Goal: Task Accomplishment & Management: Complete application form

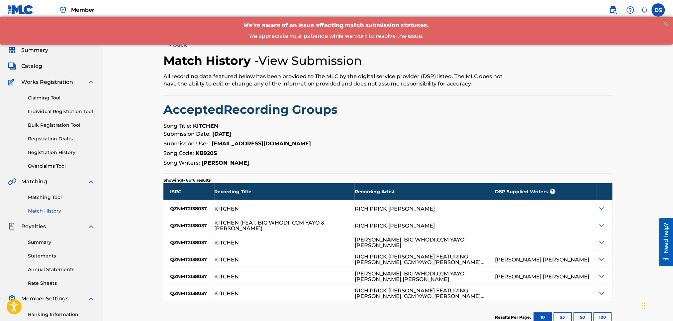
click at [185, 49] on button "< Back" at bounding box center [183, 45] width 40 height 17
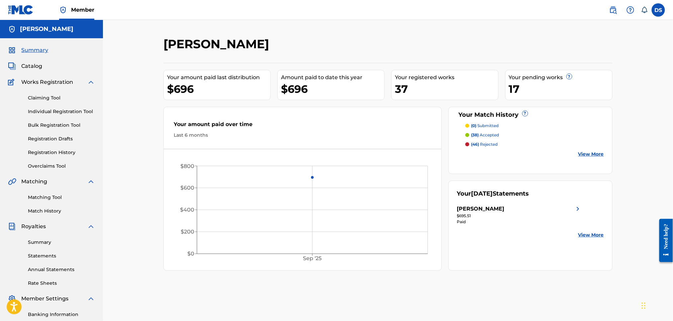
click at [483, 134] on p "(38) accepted" at bounding box center [485, 135] width 28 height 6
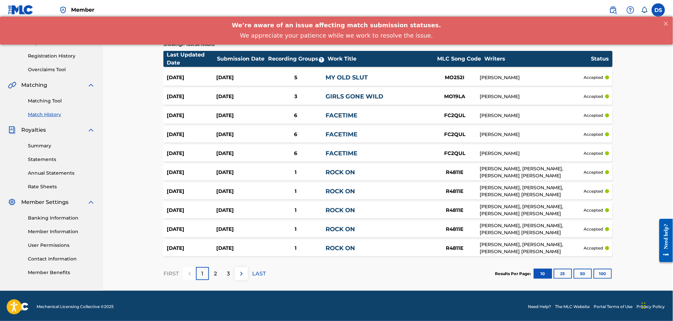
scroll to position [98, 0]
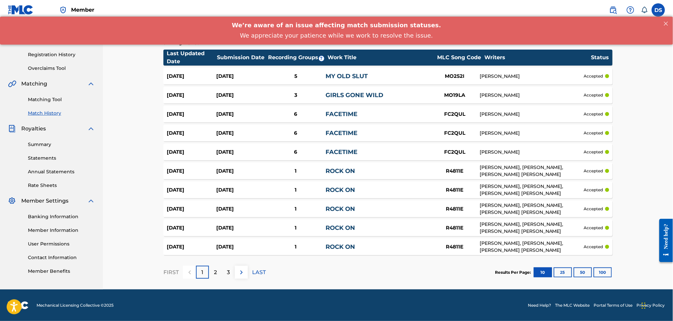
click at [215, 271] on p "2" at bounding box center [215, 272] width 3 height 8
click at [227, 268] on p "3" at bounding box center [228, 272] width 3 height 8
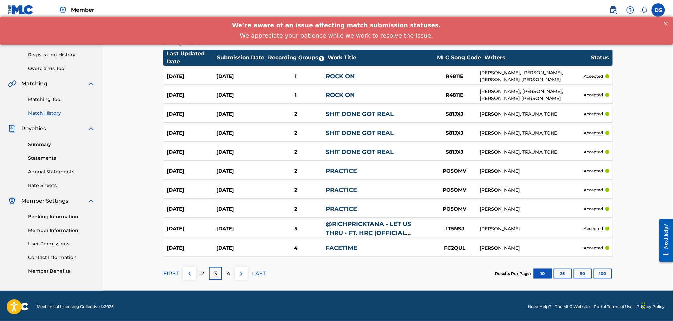
click at [228, 272] on p "4" at bounding box center [229, 273] width 4 height 8
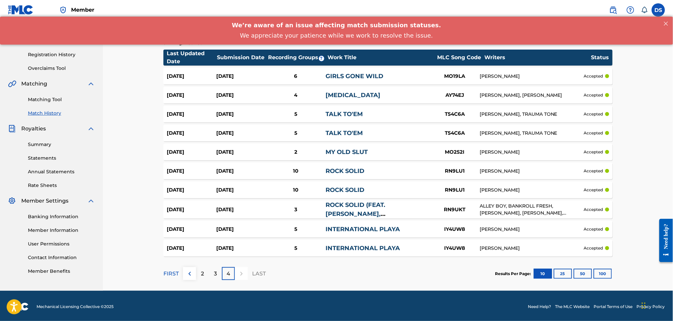
click at [336, 227] on link "INTERNATIONAL PLAYA" at bounding box center [363, 228] width 74 height 7
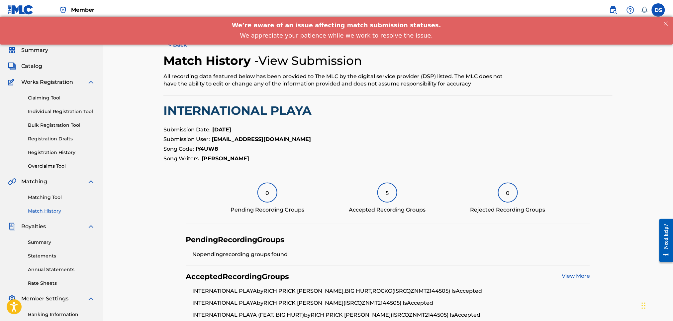
click at [571, 274] on link "View More" at bounding box center [576, 275] width 28 height 6
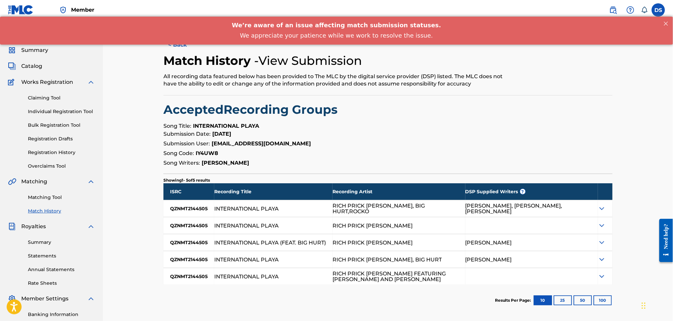
click at [602, 209] on img at bounding box center [602, 208] width 8 height 8
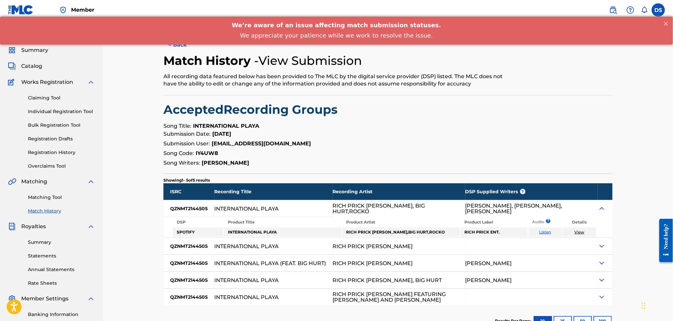
click at [602, 208] on img at bounding box center [602, 208] width 8 height 8
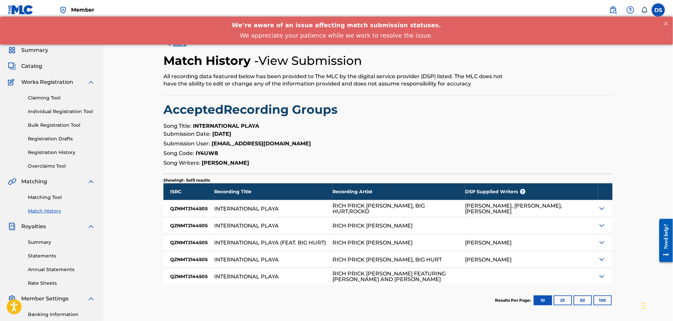
click at [174, 50] on button "< Back" at bounding box center [183, 45] width 40 height 17
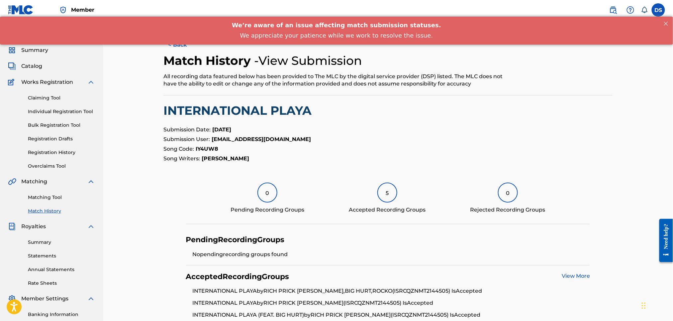
click at [174, 50] on button "< Back" at bounding box center [183, 45] width 40 height 17
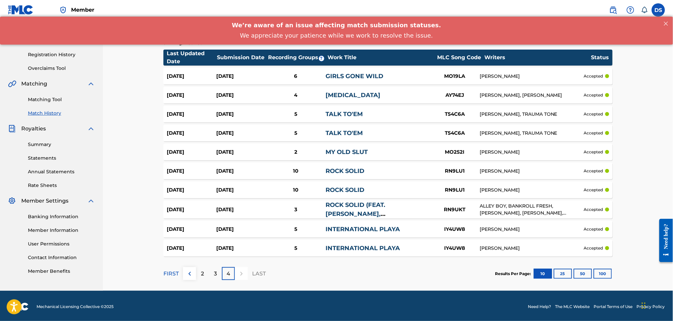
click at [295, 189] on div "10" at bounding box center [295, 190] width 59 height 8
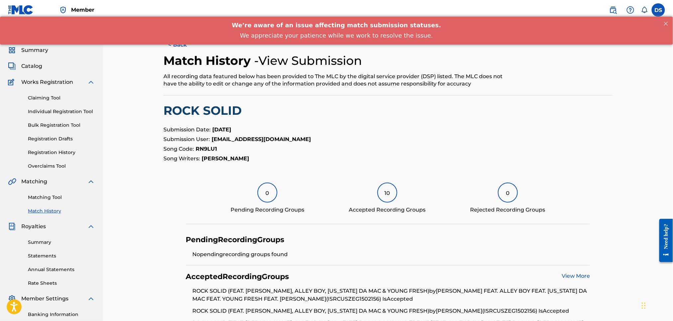
click at [567, 276] on link "View More" at bounding box center [576, 275] width 28 height 6
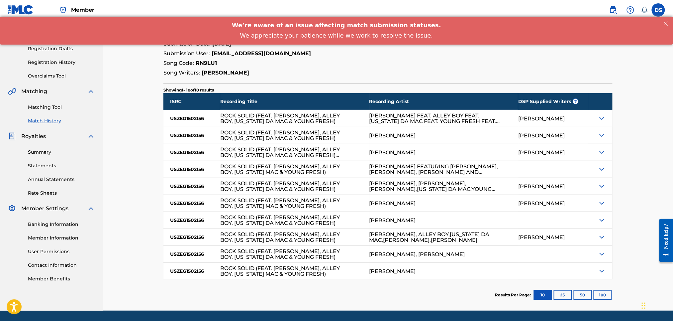
scroll to position [106, 0]
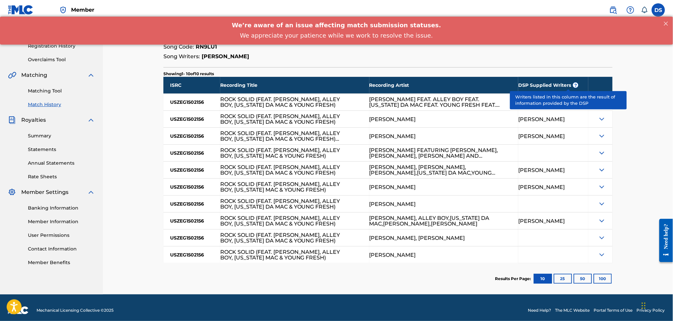
click at [604, 118] on img at bounding box center [602, 119] width 8 height 8
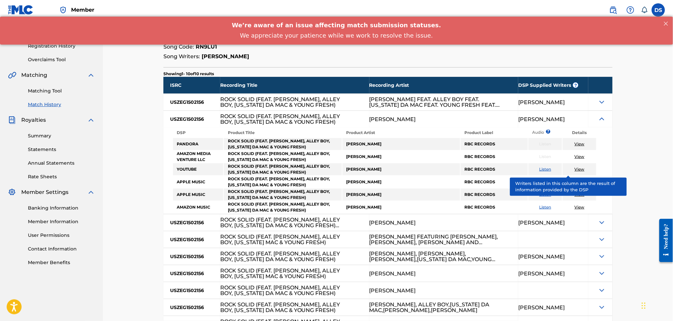
click at [581, 144] on link "View" at bounding box center [580, 143] width 10 height 5
click at [177, 30] on div "We’re aware of an issue affecting match submission statuses. We appreciate your…" at bounding box center [336, 30] width 673 height 28
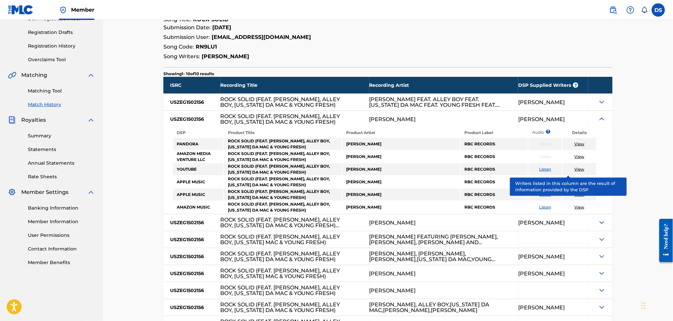
click at [368, 48] on p "Song Code: RN9LU1" at bounding box center [387, 47] width 449 height 8
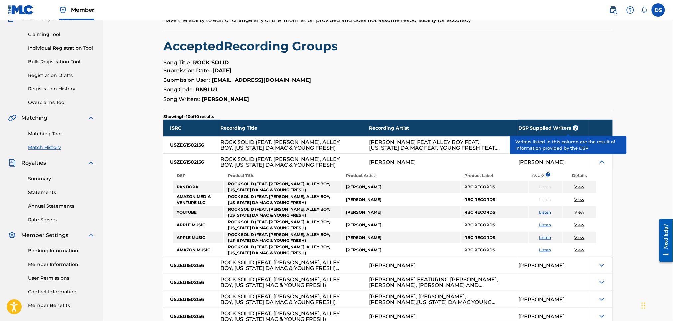
scroll to position [0, 0]
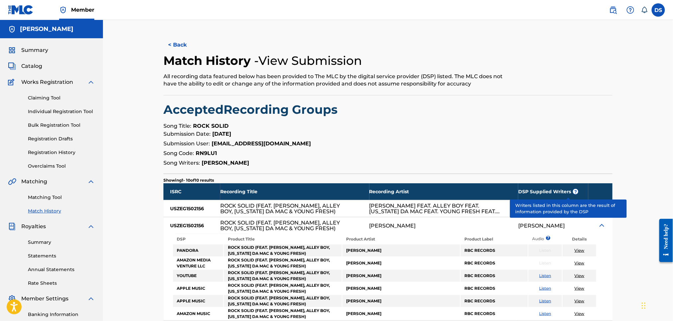
click at [174, 49] on button "< Back" at bounding box center [183, 45] width 40 height 17
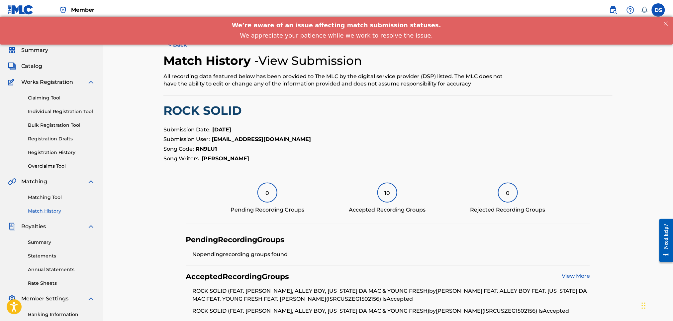
click at [174, 49] on button "< Back" at bounding box center [183, 45] width 40 height 17
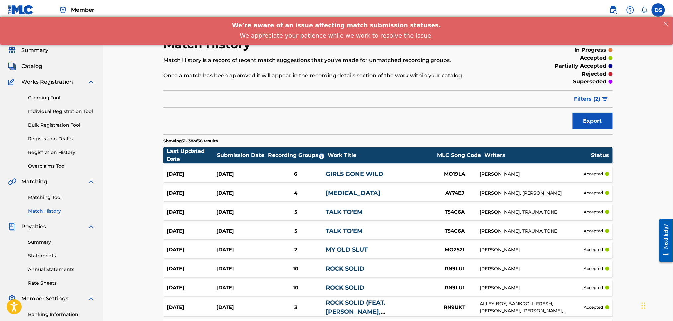
scroll to position [98, 0]
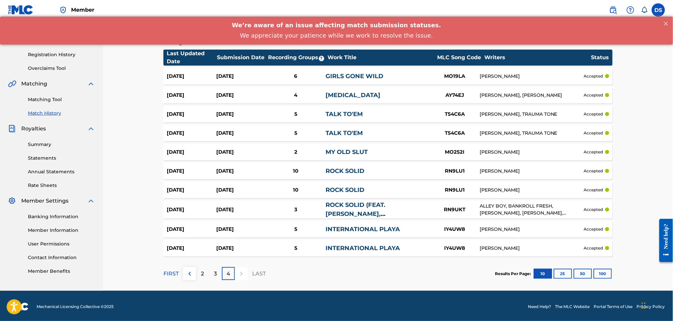
click at [338, 216] on link "ROCK SOLID (FEAT. YUNG RALPH, ALLEY BOY, MONTANA DA MAC & YOUNG FRESH) BY GUCCI…" at bounding box center [377, 222] width 103 height 43
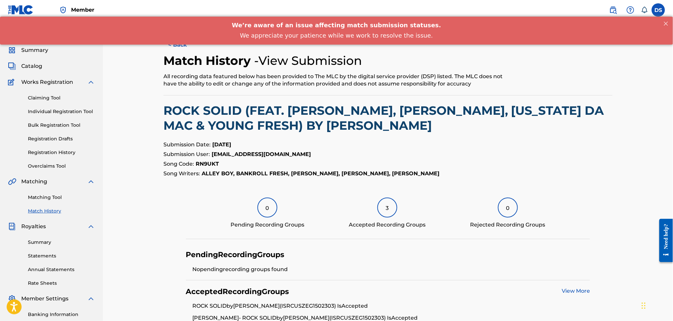
click at [268, 138] on div "< Back Match History - View Submission All recording data featured below has be…" at bounding box center [387, 207] width 449 height 341
drag, startPoint x: 268, startPoint y: 138, endPoint x: 260, endPoint y: 131, distance: 10.3
click at [268, 138] on div "< Back Match History - View Submission All recording data featured below has be…" at bounding box center [387, 207] width 449 height 341
click at [265, 135] on div "< Back Match History - View Submission All recording data featured below has be…" at bounding box center [387, 207] width 449 height 341
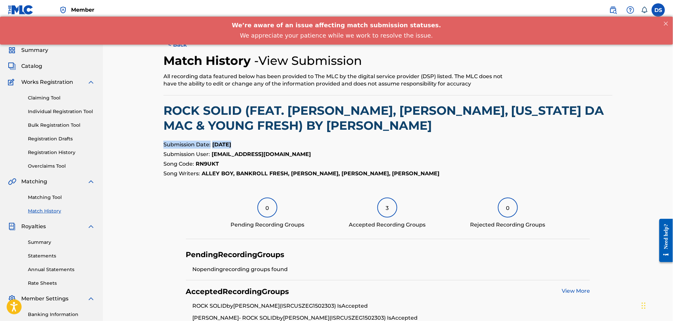
click at [177, 48] on button "< Back" at bounding box center [183, 45] width 40 height 17
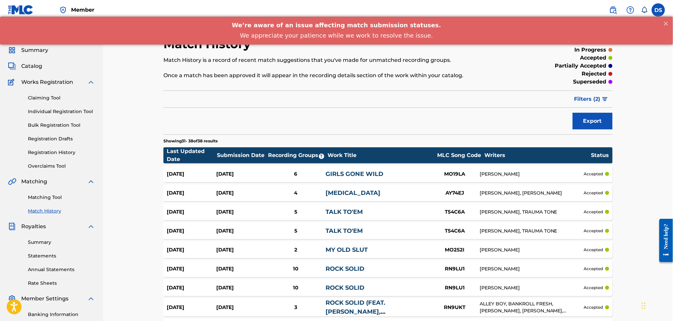
scroll to position [98, 0]
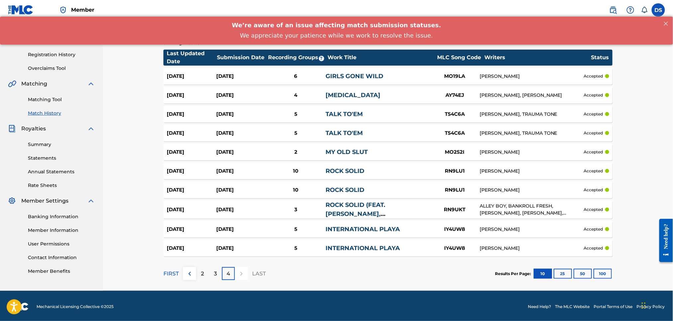
click at [239, 272] on div at bounding box center [241, 273] width 13 height 13
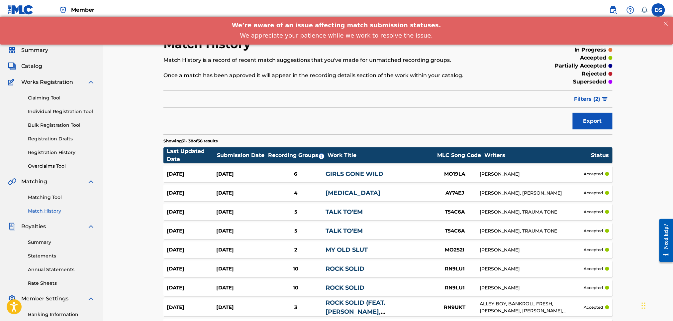
click at [42, 198] on link "Matching Tool" at bounding box center [61, 197] width 67 height 7
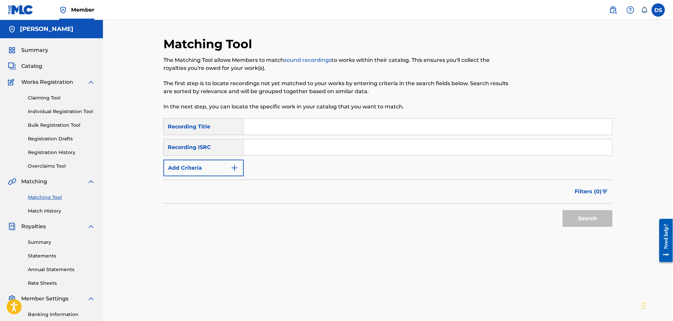
click at [259, 127] on input "Search Form" at bounding box center [428, 127] width 368 height 16
type input "Heavy"
click at [257, 144] on input "Search Form" at bounding box center [428, 147] width 368 height 16
paste input "USLD90818415"
type input "USLD90818415"
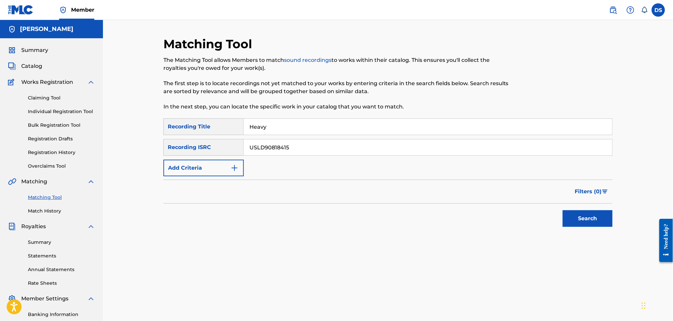
click at [578, 221] on button "Search" at bounding box center [588, 218] width 50 height 17
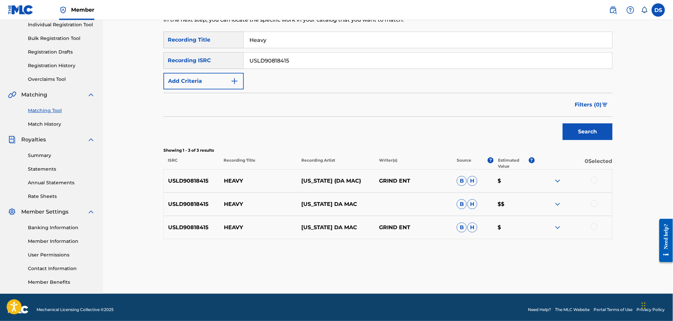
scroll to position [91, 0]
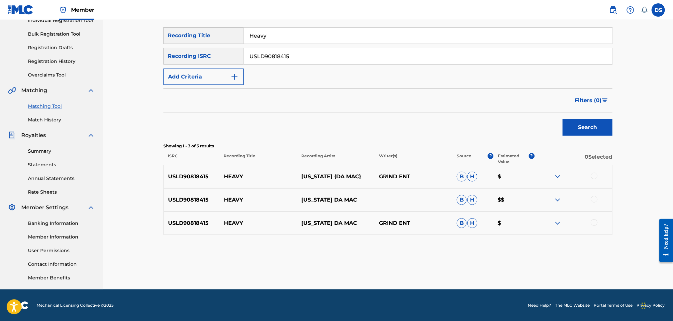
click at [595, 175] on div at bounding box center [594, 175] width 7 height 7
click at [593, 198] on div at bounding box center [594, 199] width 7 height 7
click at [593, 220] on div at bounding box center [594, 222] width 7 height 7
click at [484, 266] on button "Match 3 Groups" at bounding box center [466, 266] width 73 height 17
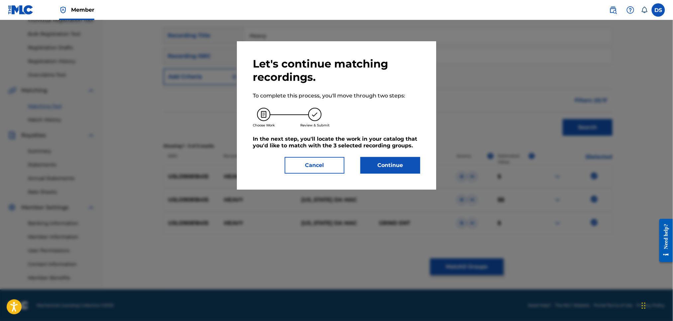
click at [391, 164] on button "Continue" at bounding box center [390, 165] width 60 height 17
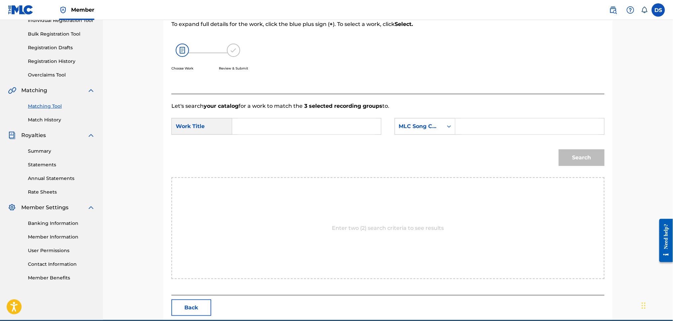
click at [294, 127] on input "Search Form" at bounding box center [307, 126] width 138 height 16
type input "Heavy"
click at [469, 126] on input "Search Form" at bounding box center [530, 126] width 138 height 16
click at [448, 126] on icon "Search Form" at bounding box center [449, 126] width 4 height 2
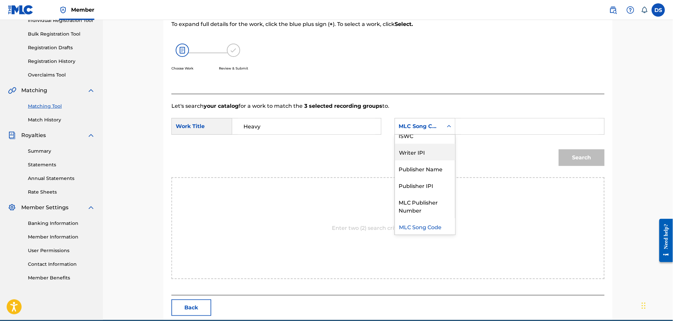
scroll to position [0, 0]
click at [430, 143] on div "Writer Name" at bounding box center [425, 143] width 60 height 17
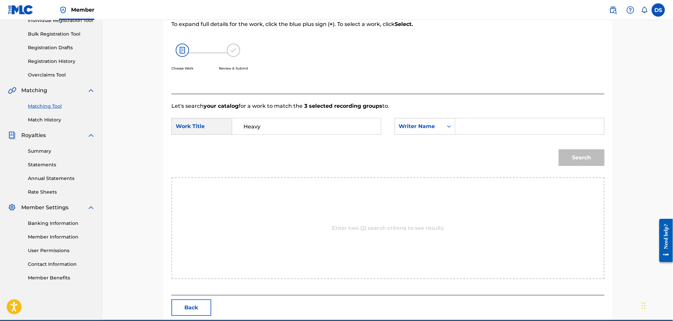
click at [467, 124] on input "Search Form" at bounding box center [530, 126] width 138 height 16
type input "david smith"
click at [563, 155] on button "Search" at bounding box center [582, 157] width 46 height 17
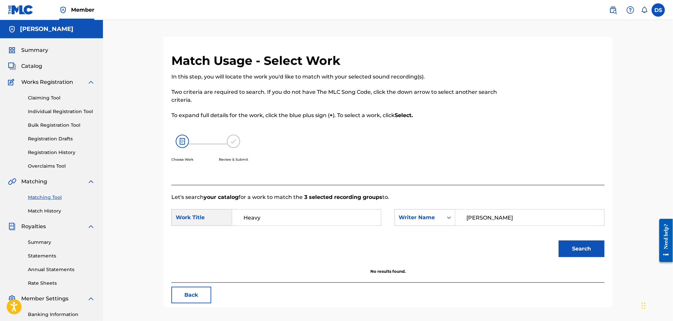
click at [30, 64] on span "Catalog" at bounding box center [31, 66] width 21 height 8
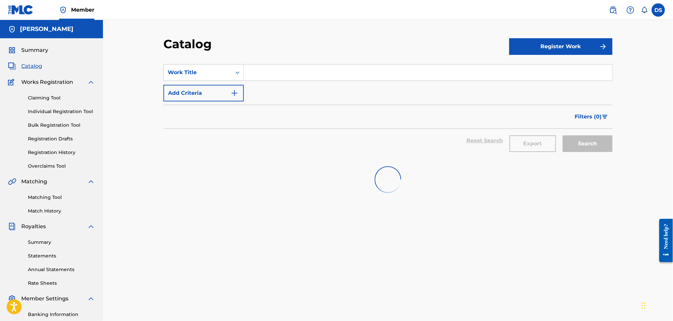
click at [252, 69] on input "Search Form" at bounding box center [428, 72] width 368 height 16
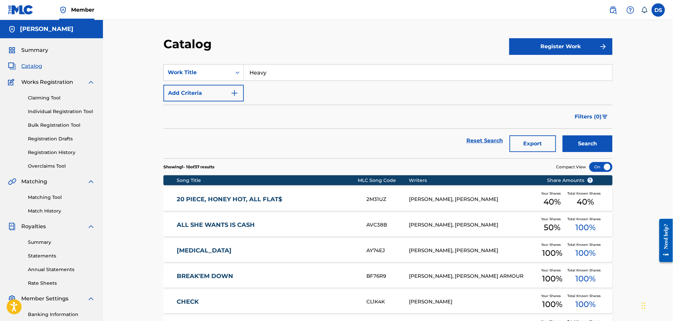
type input "Heavy"
click at [563, 135] on button "Search" at bounding box center [588, 143] width 50 height 17
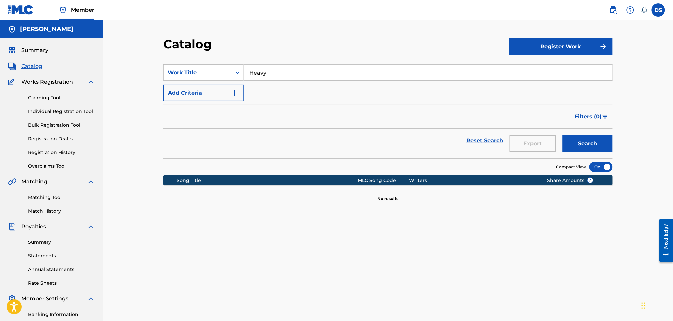
click at [559, 48] on button "Register Work" at bounding box center [560, 46] width 103 height 17
click at [515, 74] on link "Individual" at bounding box center [560, 68] width 103 height 16
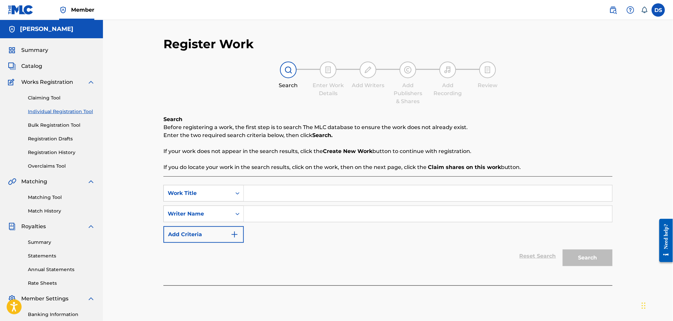
click at [286, 192] on input "Search Form" at bounding box center [428, 193] width 368 height 16
type input "heavy"
click at [257, 214] on input "Search Form" at bounding box center [428, 214] width 368 height 16
type input "david smith"
click at [571, 257] on button "Search" at bounding box center [588, 257] width 50 height 17
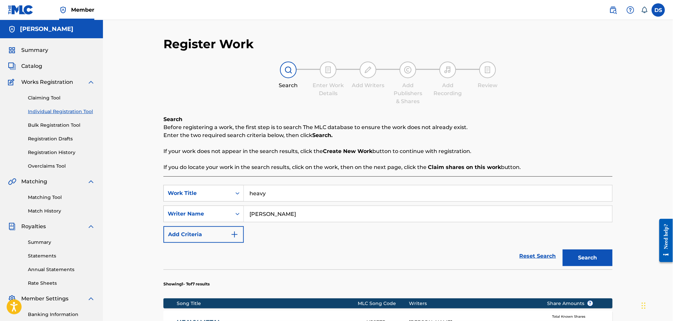
click at [585, 258] on button "Search" at bounding box center [588, 257] width 50 height 17
click at [626, 272] on div "Register Work Search Enter Work Details Add Writers Add Publishers & Shares Add…" at bounding box center [388, 294] width 570 height 548
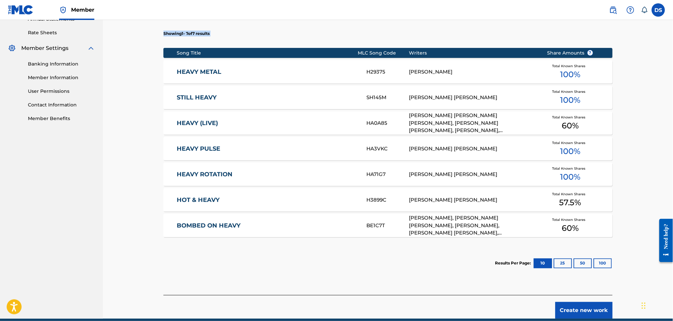
scroll to position [279, 0]
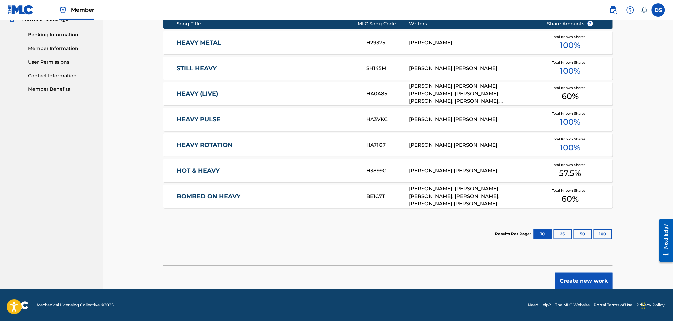
click at [643, 87] on div "Register Work Search Enter Work Details Add Writers Add Publishers & Shares Add…" at bounding box center [388, 15] width 570 height 548
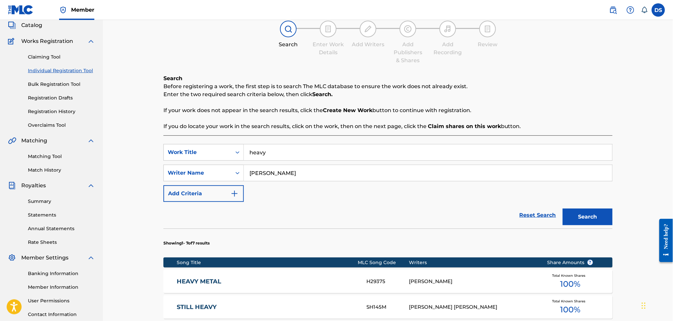
scroll to position [14, 0]
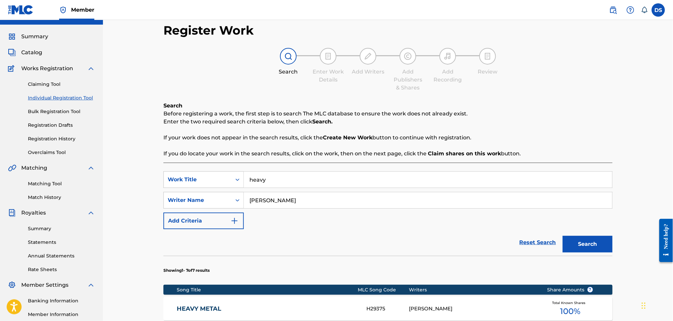
click at [288, 174] on input "heavy" at bounding box center [428, 179] width 368 height 16
type input "h"
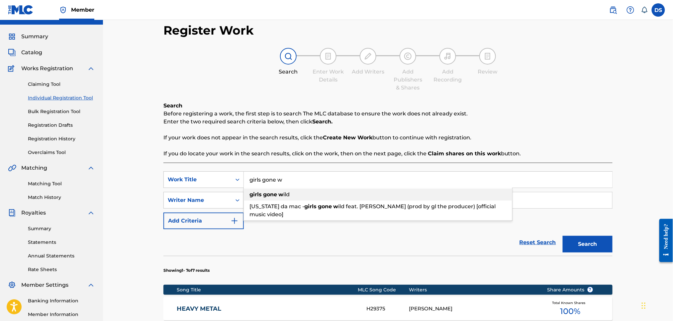
click at [288, 194] on span "ild" at bounding box center [286, 194] width 6 height 6
type input "girls gone wild"
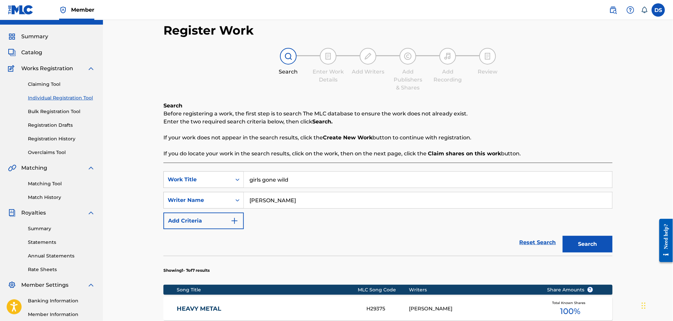
click at [593, 242] on button "Search" at bounding box center [588, 244] width 50 height 17
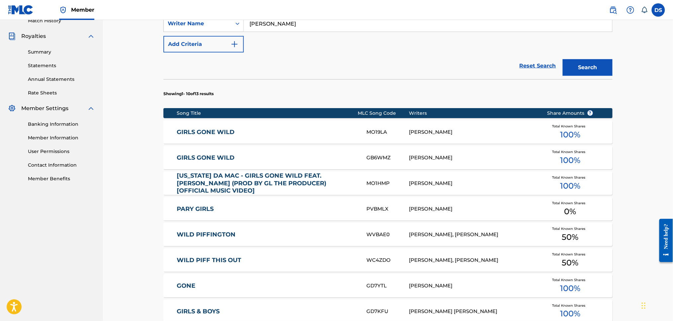
scroll to position [209, 0]
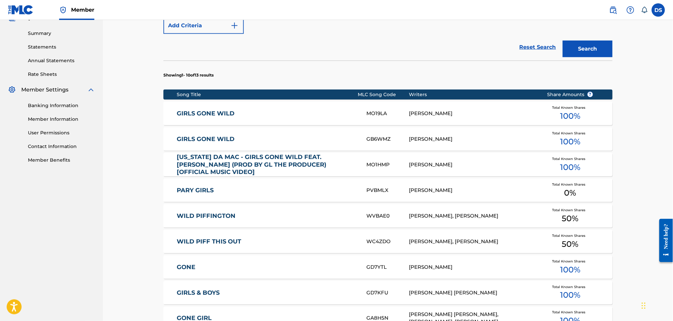
click at [428, 139] on div "DAVID A SMITH" at bounding box center [473, 139] width 128 height 8
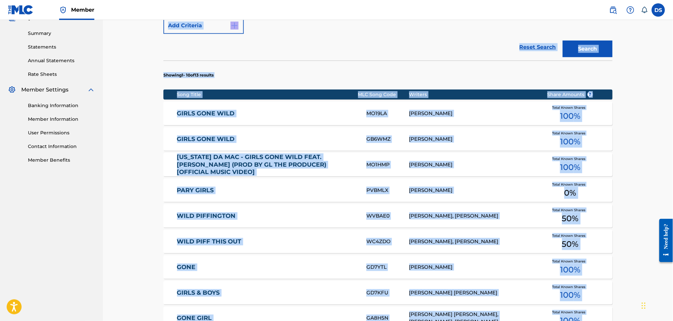
click at [428, 139] on div "Register Work Search Enter Work Details Add Writers Add Publishers & Shares Add…" at bounding box center [387, 134] width 465 height 612
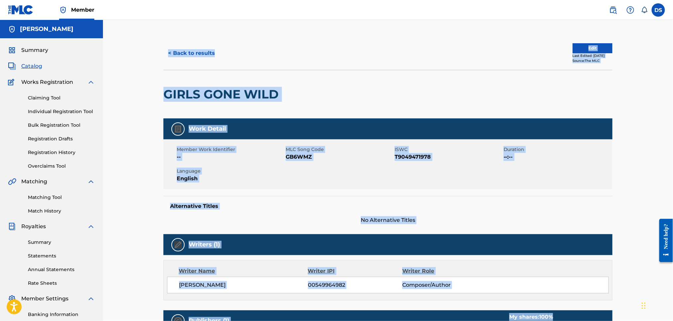
click at [479, 90] on div "GIRLS GONE WILD" at bounding box center [387, 94] width 449 height 49
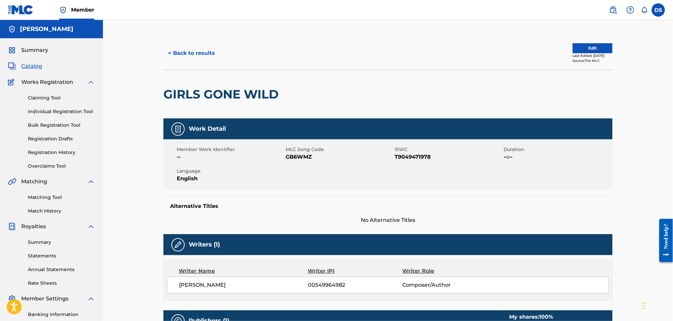
click at [205, 50] on button "< Back to results" at bounding box center [191, 53] width 56 height 17
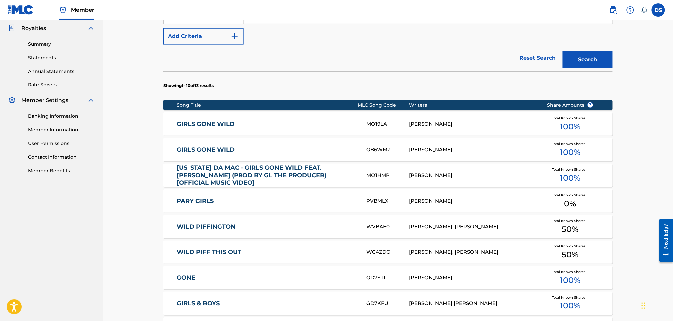
scroll to position [144, 0]
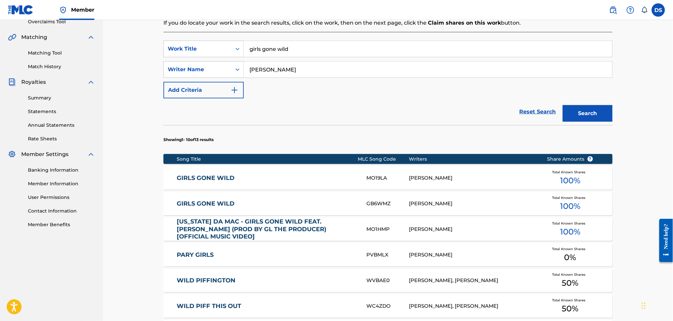
click at [547, 171] on div "Total Known Shares 100 %" at bounding box center [570, 178] width 66 height 20
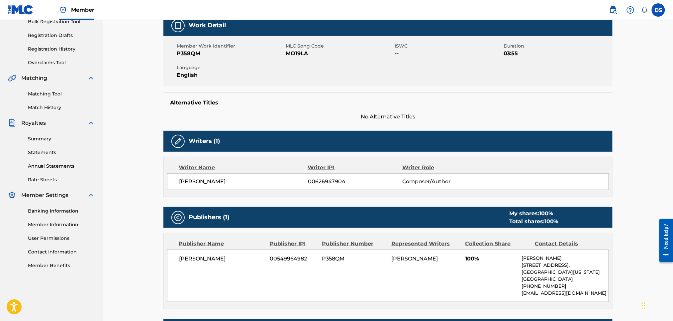
scroll to position [195, 0]
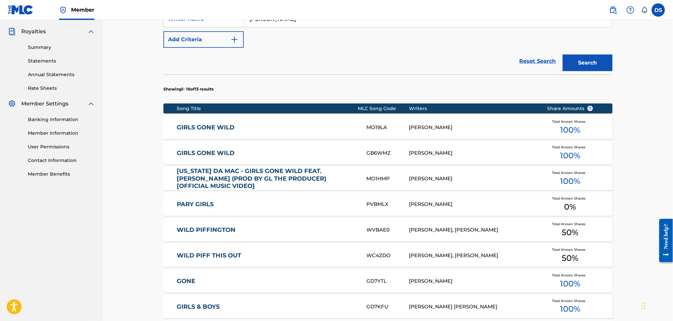
click at [99, 63] on div "Summary Catalog Works Registration Claiming Tool Individual Registration Tool B…" at bounding box center [51, 15] width 103 height 342
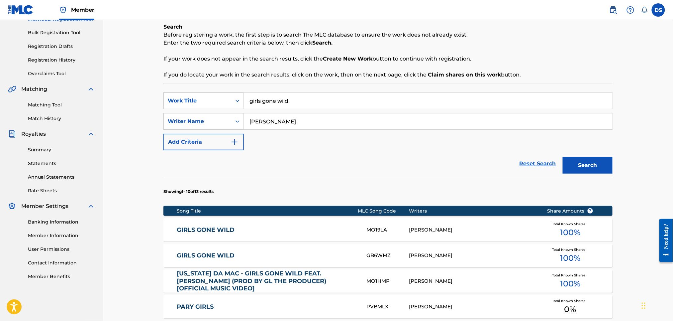
scroll to position [35, 0]
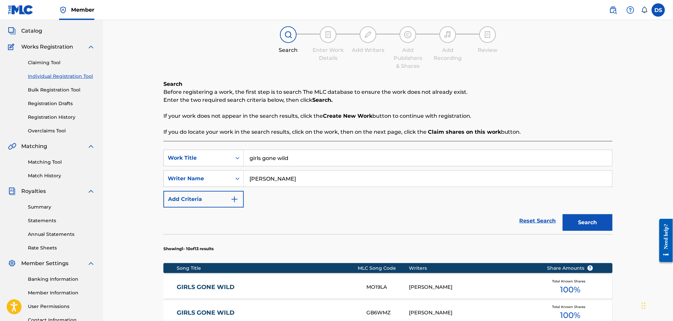
click at [43, 161] on link "Matching Tool" at bounding box center [61, 161] width 67 height 7
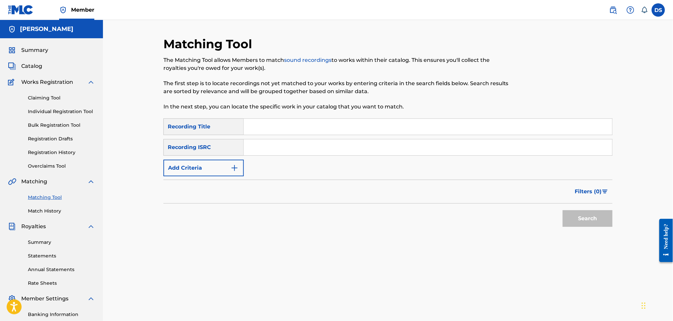
click at [251, 121] on input "Search Form" at bounding box center [428, 127] width 368 height 16
type input "Girls Gone Wild"
click at [251, 145] on input "Search Form" at bounding box center [428, 147] width 368 height 16
click at [264, 148] on input "Search Form" at bounding box center [428, 147] width 368 height 16
paste input "USLD90818424"
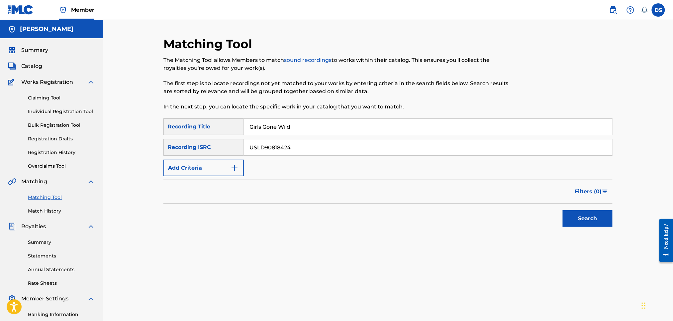
type input "USLD90818424"
click at [586, 220] on button "Search" at bounding box center [588, 218] width 50 height 17
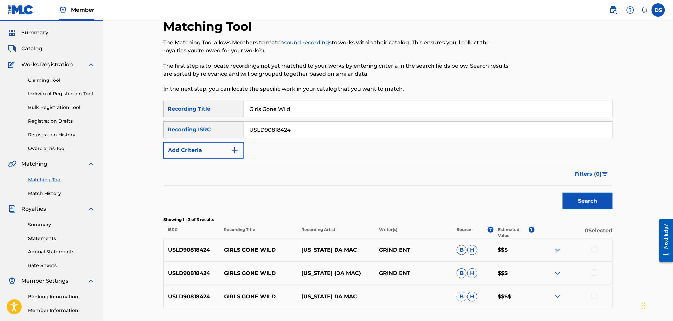
scroll to position [71, 0]
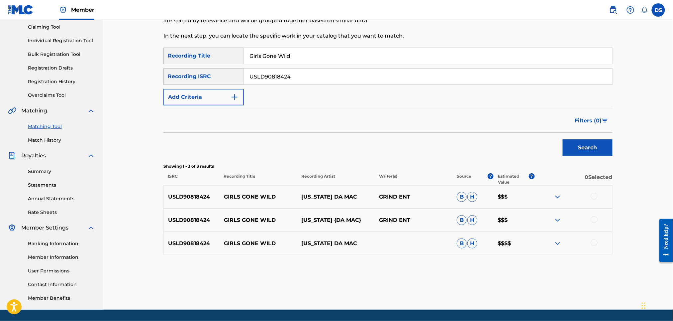
click at [594, 243] on div at bounding box center [594, 242] width 7 height 7
click at [593, 218] on div at bounding box center [594, 219] width 7 height 7
click at [593, 196] on div at bounding box center [594, 196] width 7 height 7
click at [477, 265] on button "Match 3 Groups" at bounding box center [466, 266] width 73 height 17
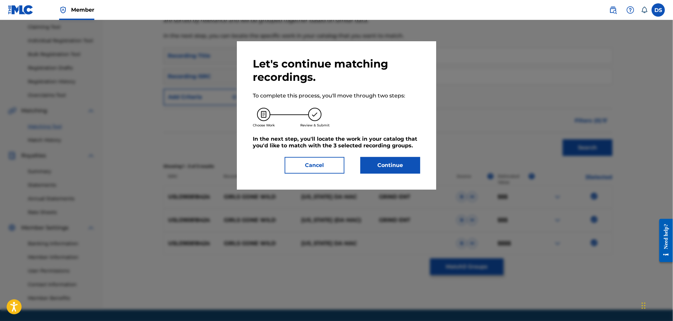
click at [384, 164] on button "Continue" at bounding box center [390, 165] width 60 height 17
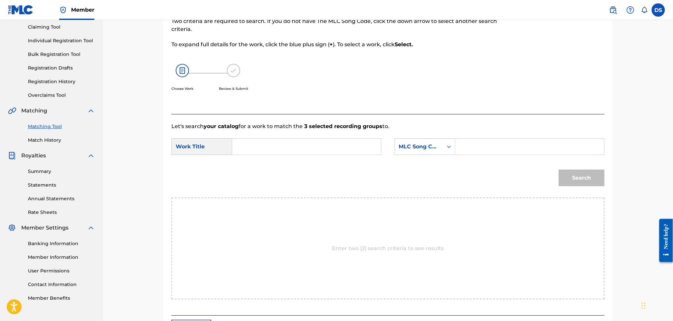
click at [325, 141] on input "Search Form" at bounding box center [307, 147] width 138 height 16
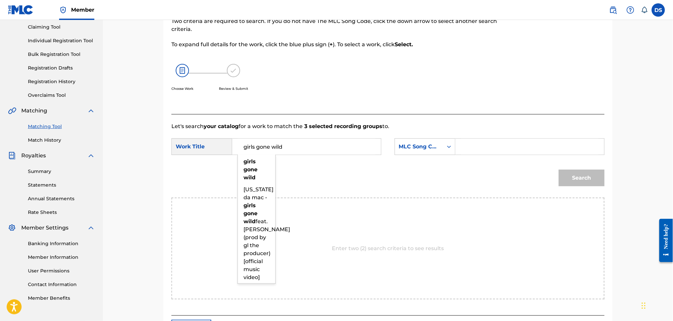
type input "girls gone wild"
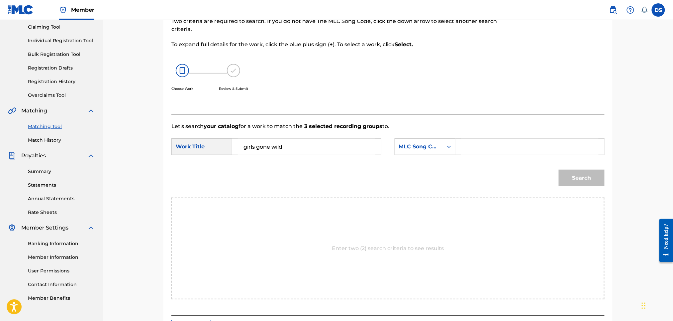
click at [461, 144] on input "Search Form" at bounding box center [530, 147] width 138 height 16
click at [449, 144] on icon "Search Form" at bounding box center [449, 146] width 7 height 7
click at [410, 157] on div "Writer Name" at bounding box center [425, 156] width 60 height 17
click at [465, 146] on input "Search Form" at bounding box center [530, 147] width 138 height 16
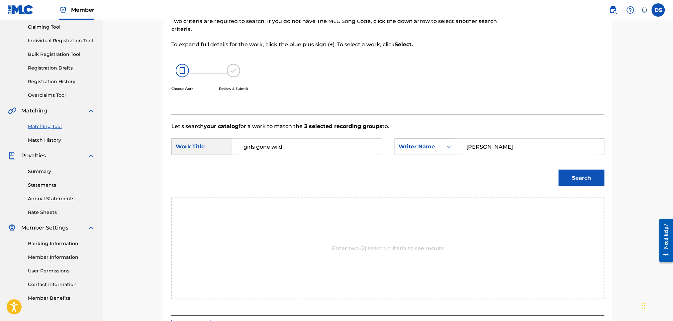
type input "david smith"
click at [570, 179] on button "Search" at bounding box center [582, 177] width 46 height 17
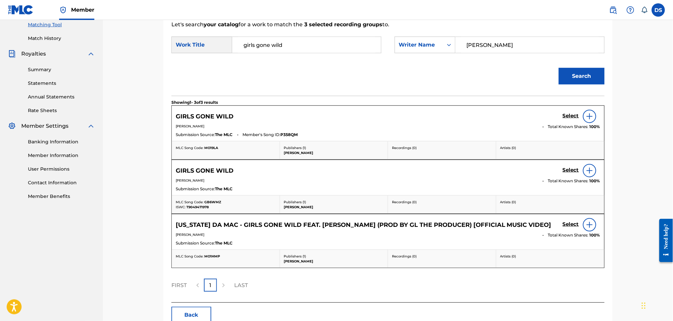
scroll to position [177, 0]
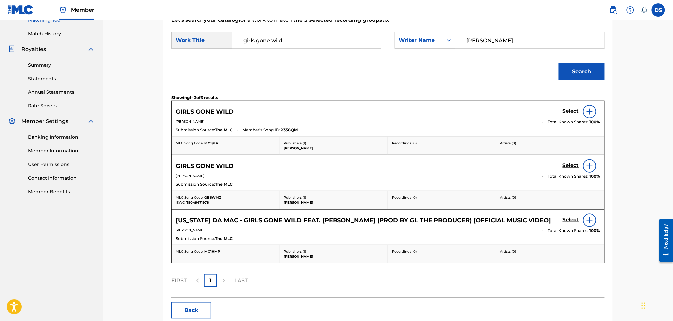
click at [586, 114] on img at bounding box center [590, 112] width 8 height 8
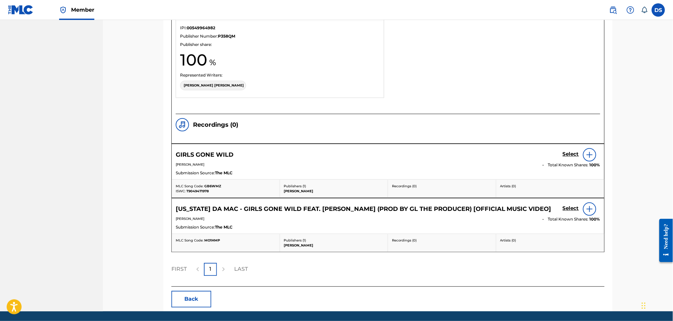
scroll to position [532, 0]
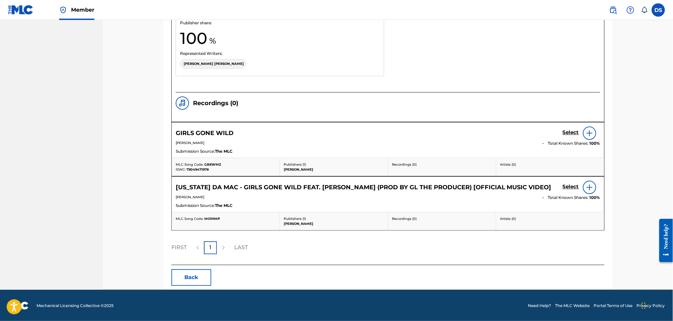
click at [590, 135] on img at bounding box center [590, 133] width 8 height 8
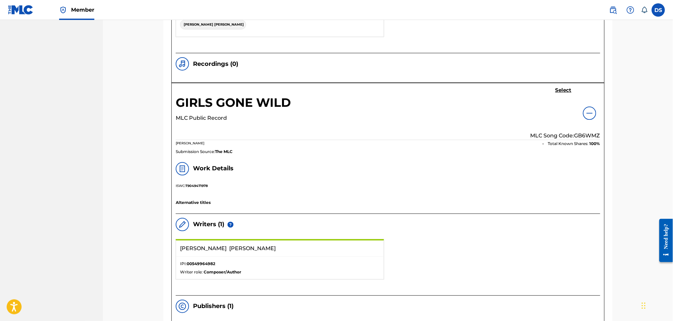
scroll to position [496, 0]
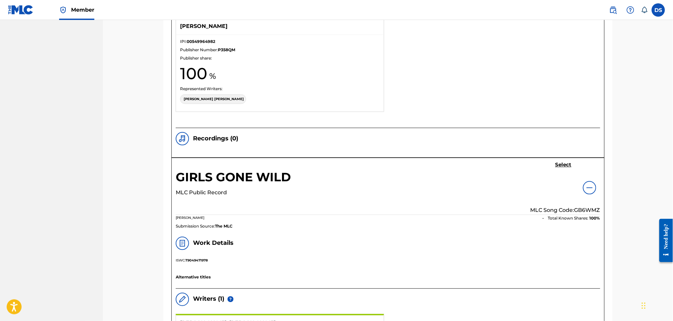
drag, startPoint x: 590, startPoint y: 184, endPoint x: 591, endPoint y: 188, distance: 4.3
drag, startPoint x: 591, startPoint y: 188, endPoint x: 599, endPoint y: 186, distance: 7.9
click at [599, 186] on div "Select MLC Song Code: GB6WMZ" at bounding box center [566, 188] width 70 height 52
click at [593, 186] on img at bounding box center [590, 188] width 8 height 8
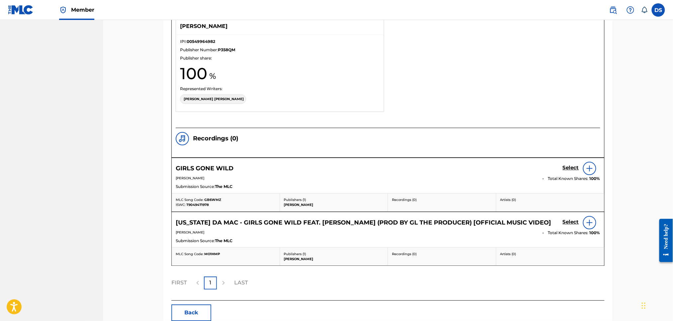
click at [590, 222] on img at bounding box center [590, 223] width 8 height 8
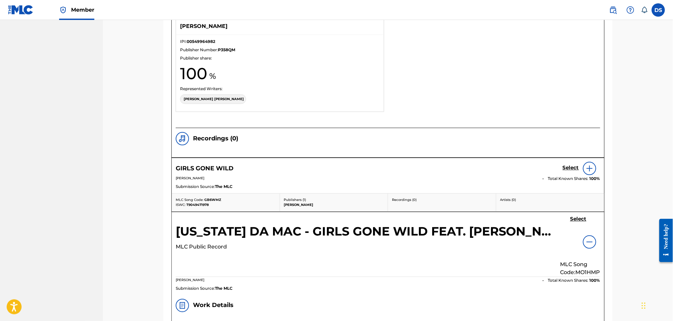
click at [590, 239] on img at bounding box center [590, 242] width 8 height 8
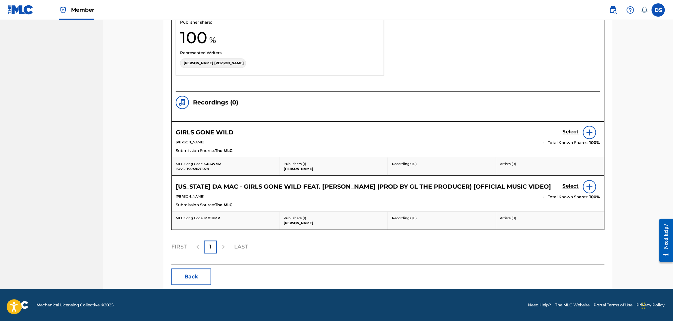
scroll to position [515, 0]
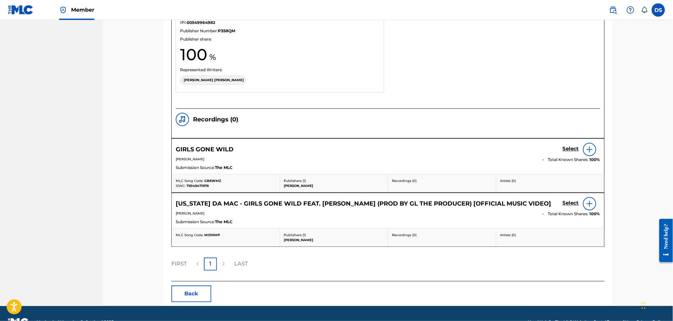
click at [585, 203] on div at bounding box center [589, 203] width 13 height 13
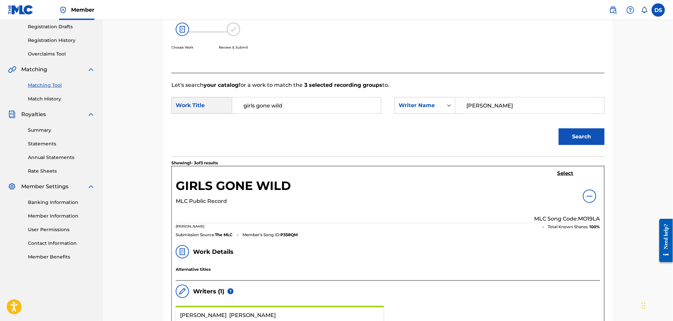
scroll to position [142, 0]
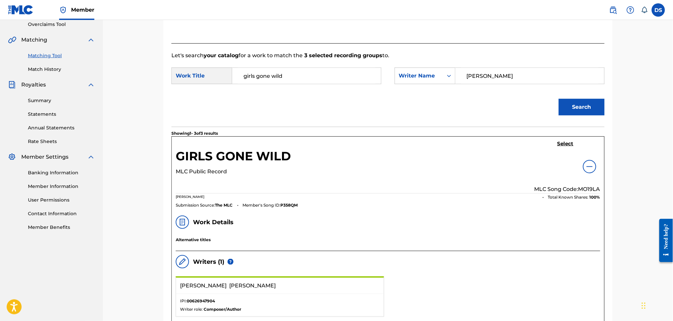
click at [587, 166] on img at bounding box center [590, 166] width 8 height 8
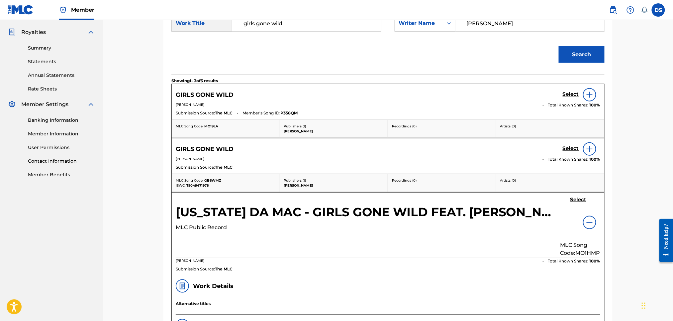
scroll to position [195, 0]
click at [591, 221] on img at bounding box center [590, 222] width 8 height 8
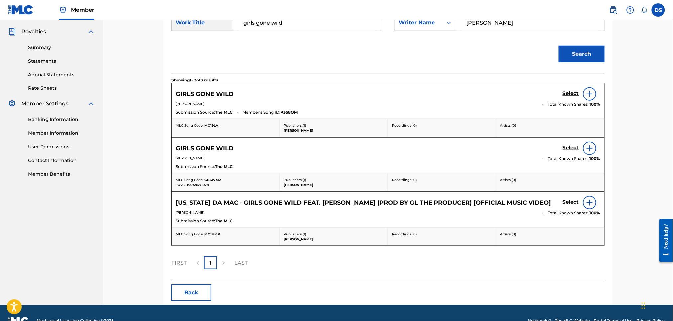
click at [573, 148] on h5 "Select" at bounding box center [571, 148] width 16 height 6
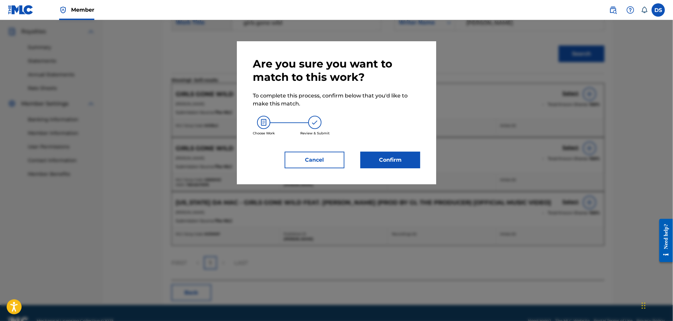
click at [393, 161] on button "Confirm" at bounding box center [390, 159] width 60 height 17
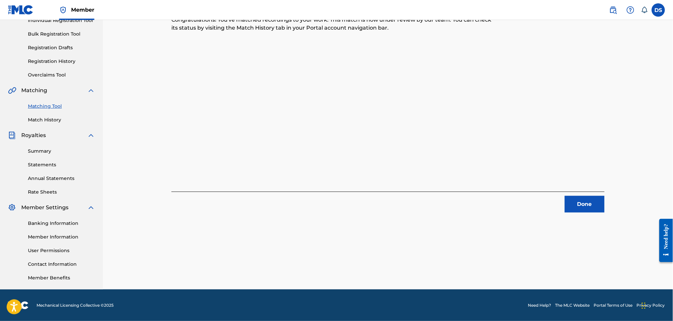
click at [588, 198] on button "Done" at bounding box center [585, 204] width 40 height 17
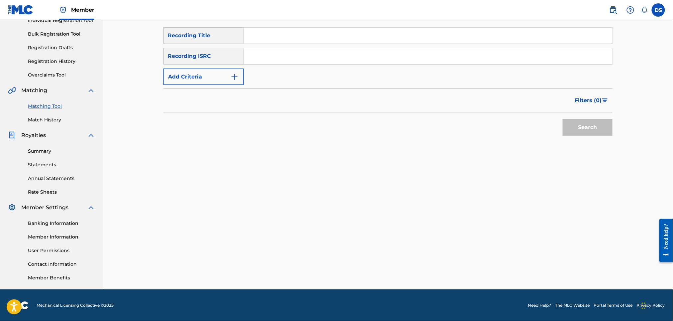
click at [242, 56] on div "Recording ISRC" at bounding box center [203, 56] width 80 height 17
click at [246, 57] on input "Search Form" at bounding box center [428, 56] width 368 height 16
paste input "QZNB82516791"
type input "QZNB82516791"
click at [260, 37] on input "Search Form" at bounding box center [428, 36] width 368 height 16
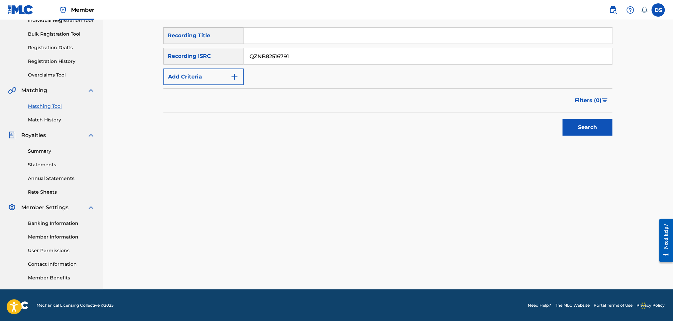
type input "Girls Gone Wild"
click at [567, 124] on button "Search" at bounding box center [588, 127] width 50 height 17
click at [567, 124] on div "Search" at bounding box center [585, 125] width 53 height 27
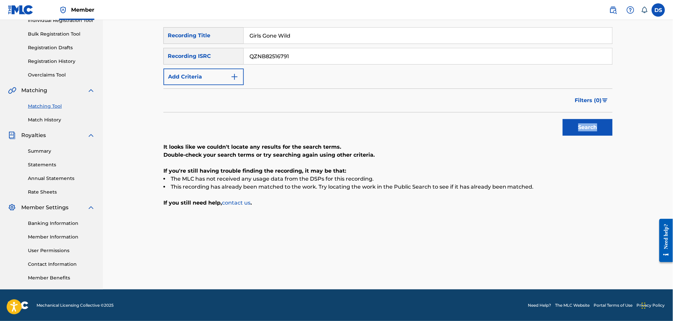
click at [567, 124] on button "Search" at bounding box center [588, 127] width 50 height 17
click at [77, 96] on div "Matching Tool Match History" at bounding box center [51, 108] width 87 height 29
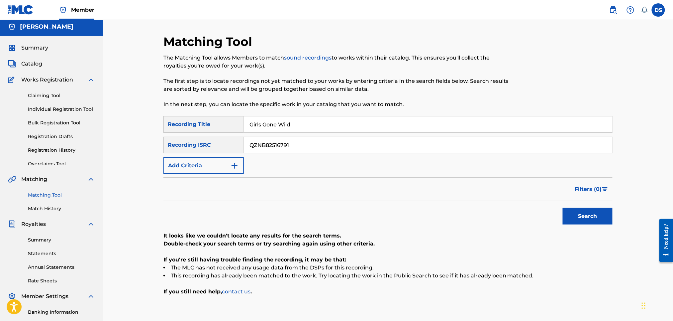
scroll to position [0, 0]
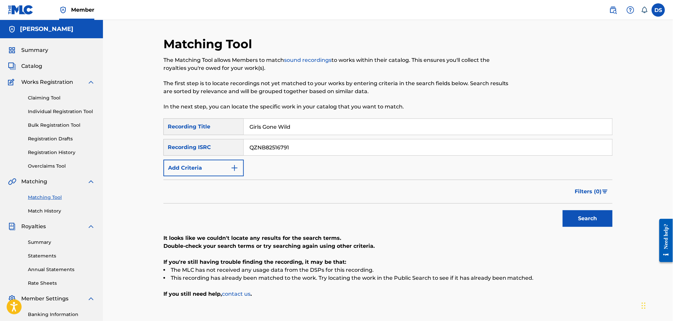
click at [36, 110] on link "Individual Registration Tool" at bounding box center [61, 111] width 67 height 7
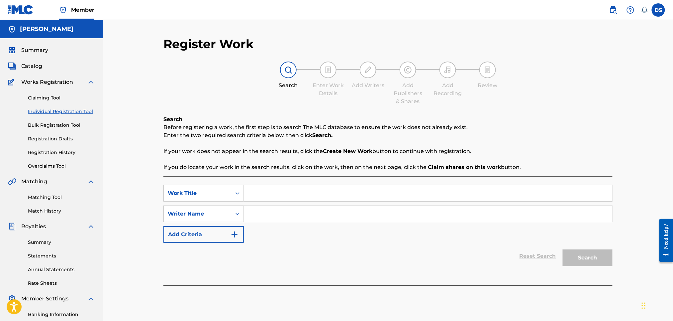
click at [271, 192] on input "Search Form" at bounding box center [428, 193] width 368 height 16
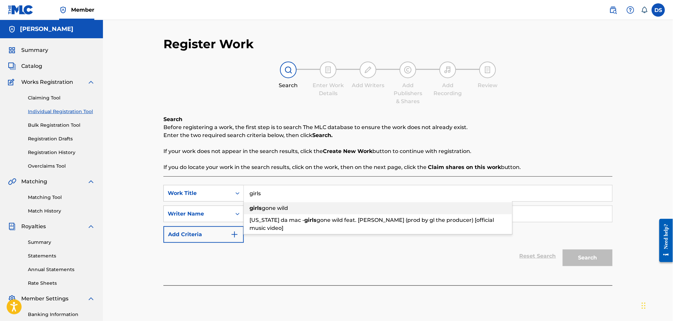
click at [271, 208] on span "gone wild" at bounding box center [275, 208] width 26 height 6
type input "girls gone wild"
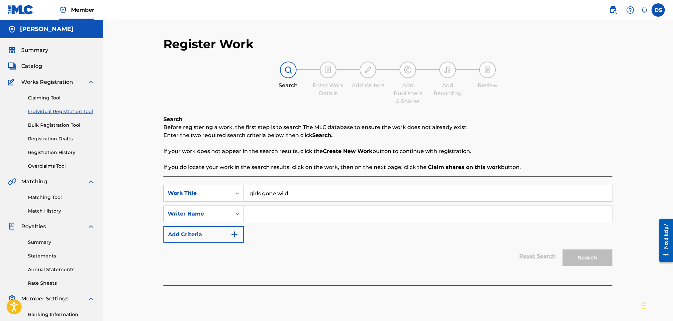
click at [270, 210] on input "Search Form" at bounding box center [428, 214] width 368 height 16
click at [254, 213] on input "david A. Smith" at bounding box center [428, 214] width 368 height 16
type input "David A. Smith"
click at [591, 253] on button "Search" at bounding box center [588, 257] width 50 height 17
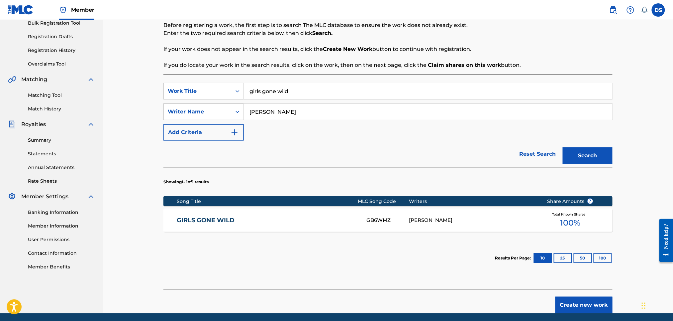
scroll to position [126, 0]
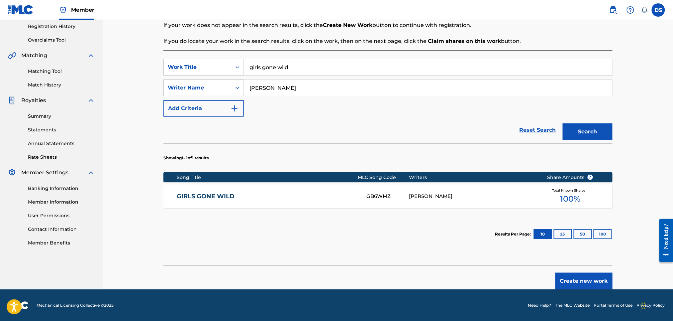
click at [576, 281] on button "Create new work" at bounding box center [583, 280] width 57 height 17
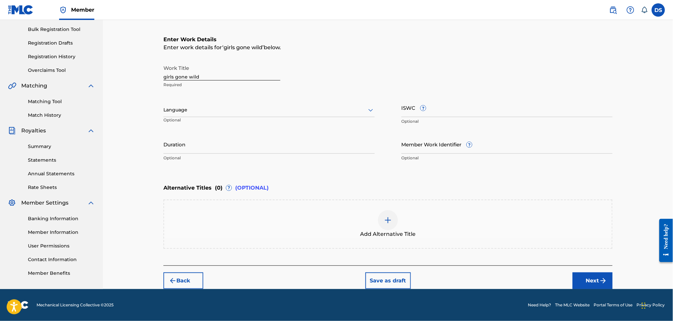
scroll to position [95, 0]
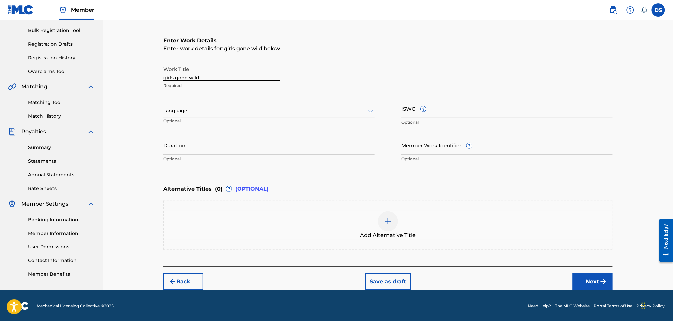
click at [190, 76] on input "girls gone wild" at bounding box center [221, 71] width 117 height 19
click at [166, 76] on input "girls Gone Wild" at bounding box center [221, 71] width 117 height 19
type input "Girls Gone Wild"
click at [190, 109] on div at bounding box center [268, 111] width 211 height 8
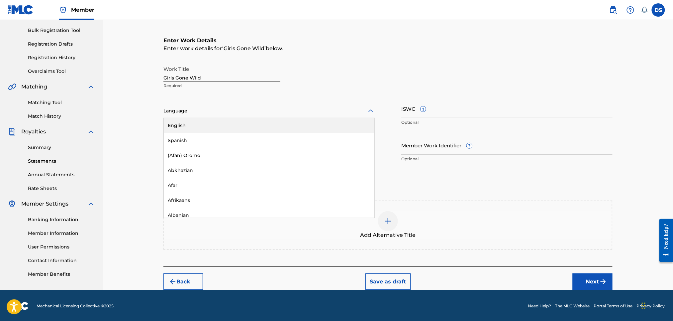
click at [186, 121] on div "English" at bounding box center [269, 125] width 211 height 15
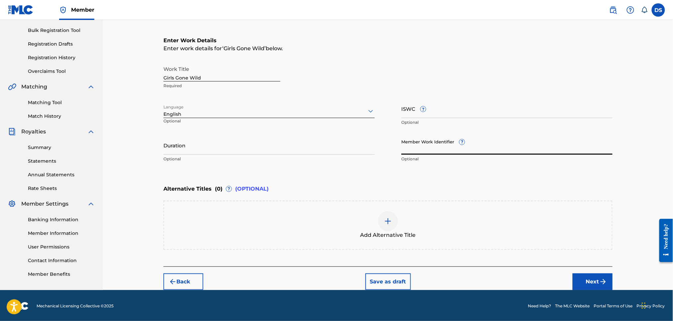
click at [408, 149] on input "Member Work Identifier ?" at bounding box center [506, 145] width 211 height 19
type input "P358QM"
click at [179, 140] on input "Duration" at bounding box center [268, 145] width 211 height 19
click at [587, 282] on button "Next" at bounding box center [593, 281] width 40 height 17
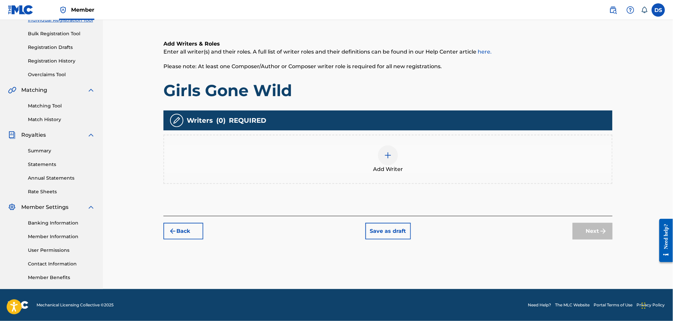
scroll to position [30, 0]
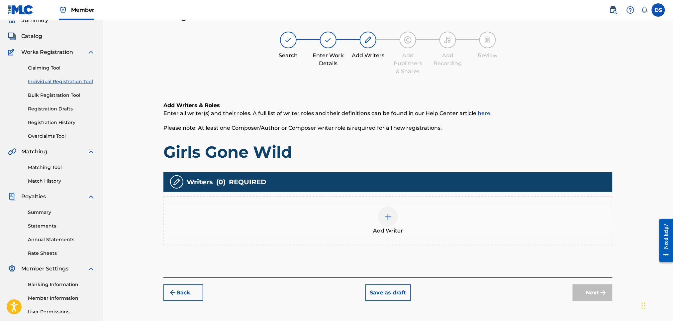
click at [388, 215] on img at bounding box center [388, 217] width 8 height 8
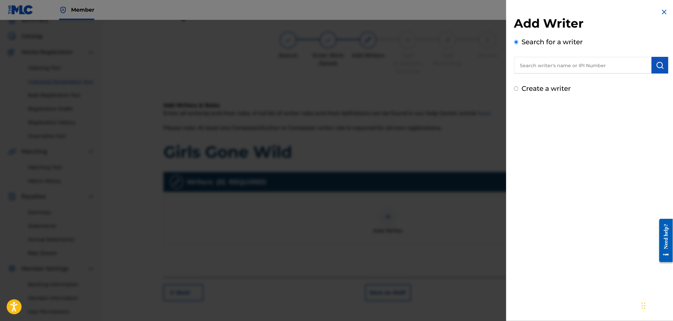
click at [555, 64] on input "text" at bounding box center [583, 65] width 138 height 17
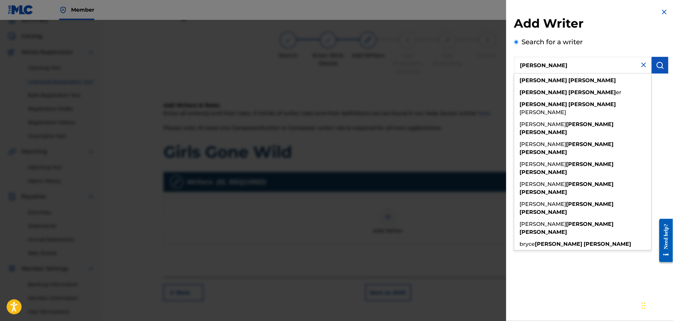
type input "DAVID SMITH"
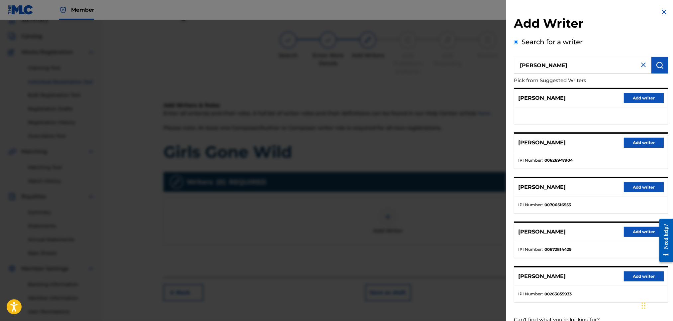
click at [642, 141] on button "Add writer" at bounding box center [644, 143] width 40 height 10
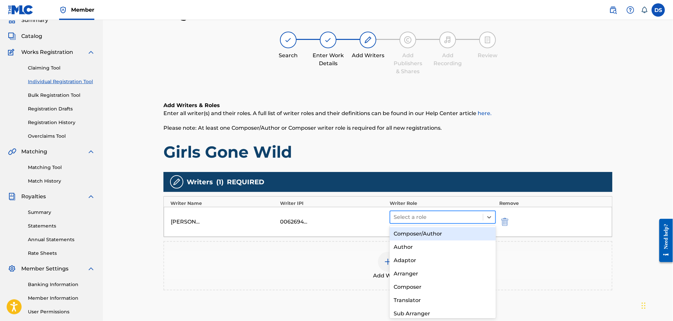
click at [474, 216] on div at bounding box center [437, 216] width 86 height 9
click at [422, 233] on div "Composer/Author" at bounding box center [443, 233] width 106 height 13
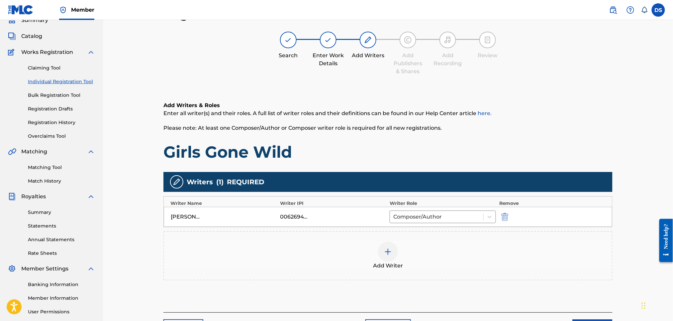
click at [389, 250] on img at bounding box center [388, 251] width 8 height 8
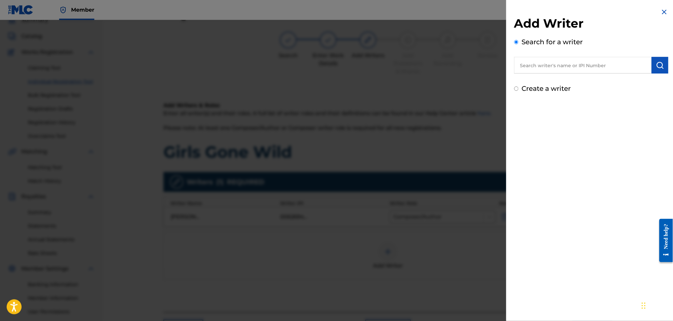
click at [662, 8] on img at bounding box center [664, 12] width 8 height 8
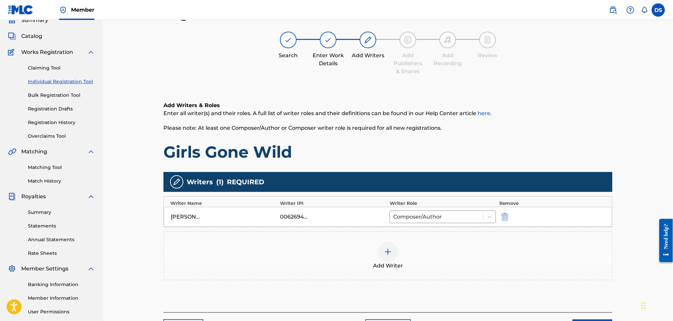
click at [586, 155] on h1 "Girls Gone Wild" at bounding box center [387, 152] width 449 height 20
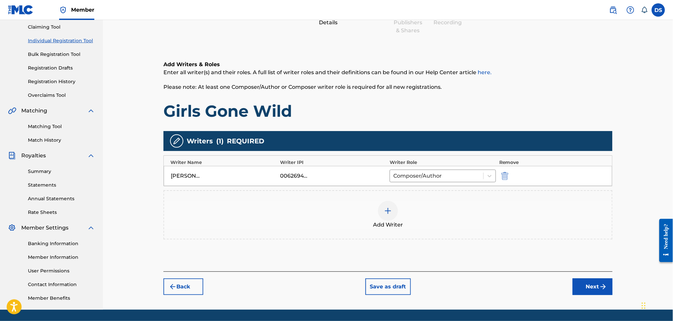
scroll to position [91, 0]
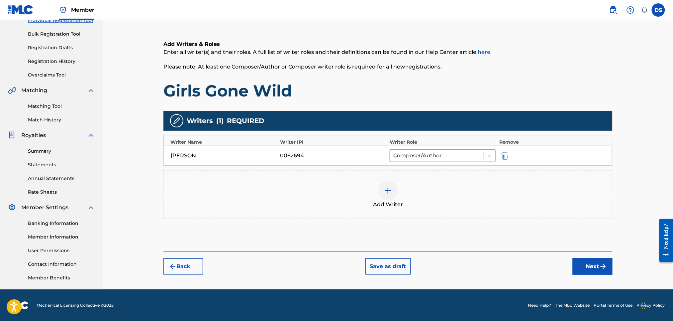
click at [582, 266] on button "Next" at bounding box center [593, 266] width 40 height 17
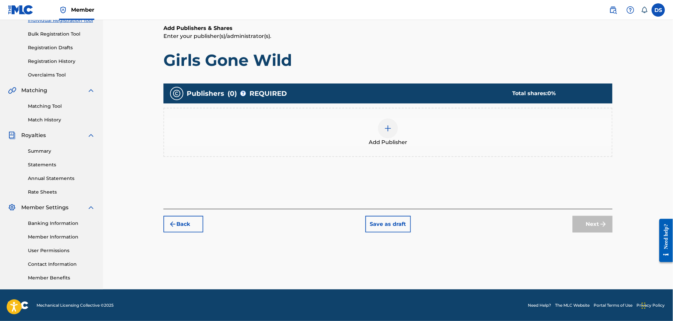
scroll to position [30, 0]
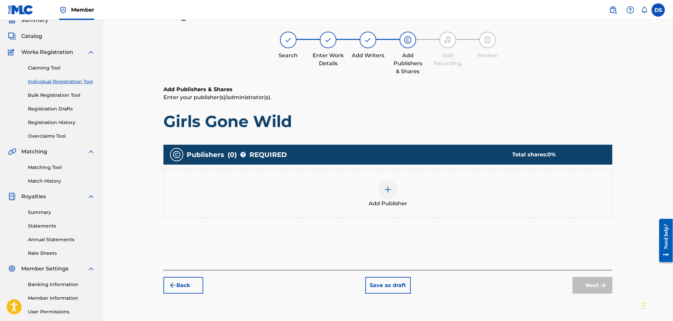
click at [389, 187] on img at bounding box center [388, 189] width 8 height 8
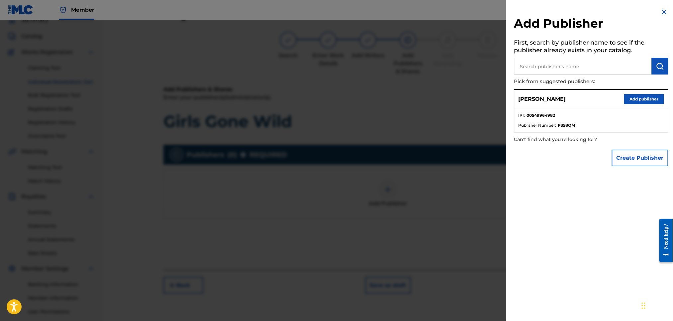
click at [635, 95] on button "Add publisher" at bounding box center [644, 99] width 40 height 10
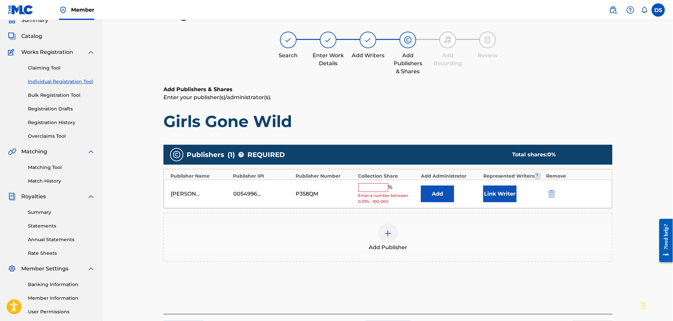
click at [366, 191] on input "text" at bounding box center [373, 187] width 30 height 9
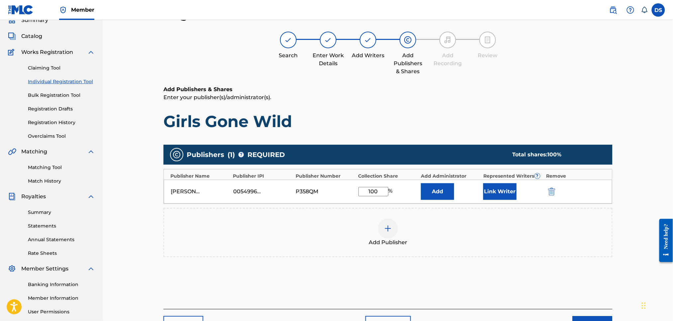
type input "100"
click at [503, 189] on button "Link Writer" at bounding box center [499, 191] width 33 height 17
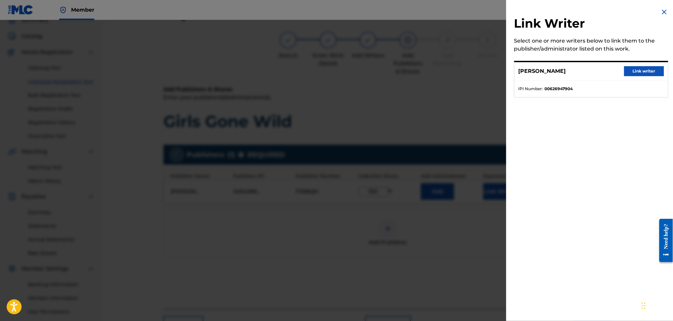
click at [642, 66] on button "Link writer" at bounding box center [644, 71] width 40 height 10
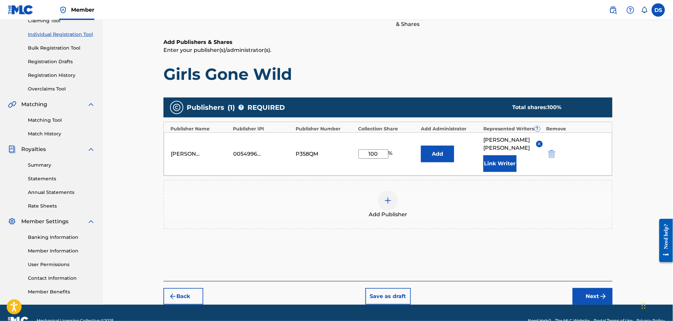
scroll to position [91, 0]
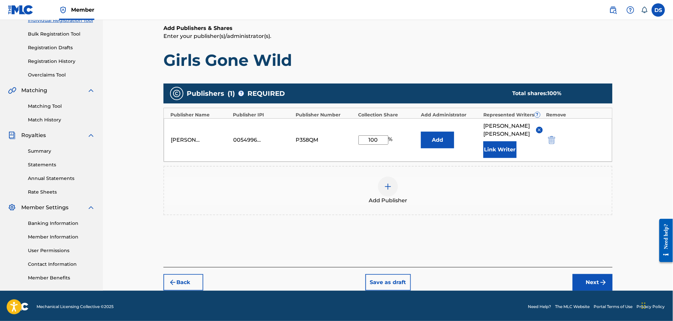
click at [590, 274] on button "Next" at bounding box center [593, 282] width 40 height 17
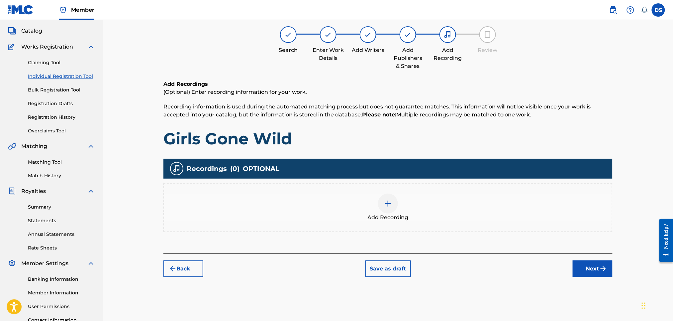
scroll to position [30, 0]
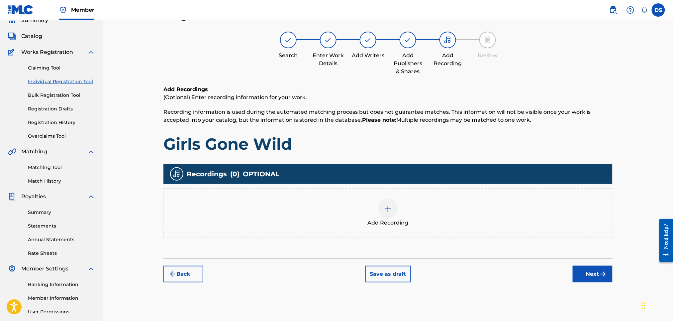
click at [389, 206] on img at bounding box center [388, 209] width 8 height 8
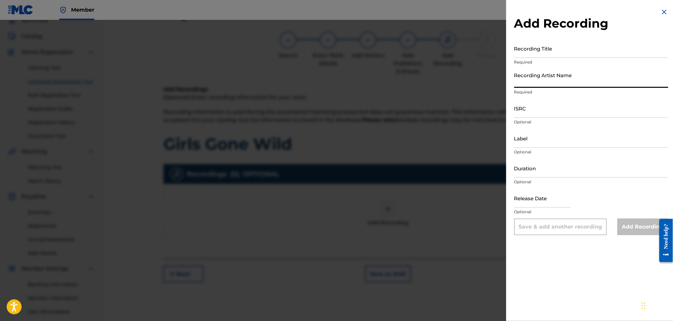
click at [534, 75] on input "Recording Artist Name" at bounding box center [591, 78] width 154 height 19
type input "RICH PRICK TANA"
click at [533, 109] on input "ISRC" at bounding box center [591, 108] width 154 height 19
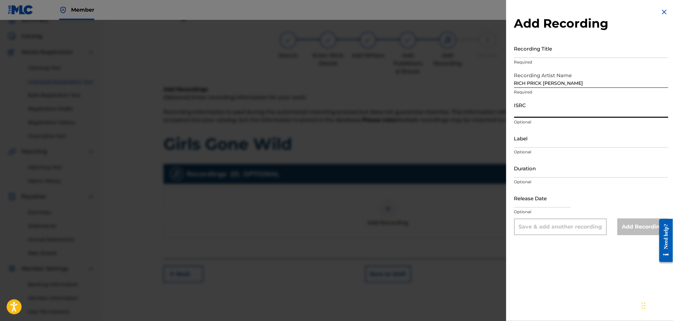
paste input "QZNB82516791"
type input "QZNB82516791"
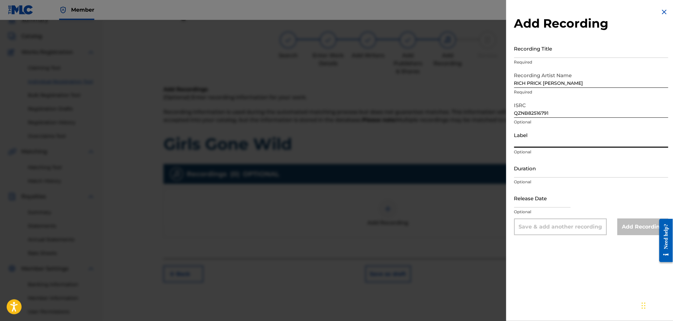
click at [535, 144] on input "Label" at bounding box center [591, 138] width 154 height 19
type input "Str8 Cash, No Change LLC."
click at [537, 60] on p "Required" at bounding box center [591, 62] width 154 height 6
click at [535, 49] on input "Recording Title" at bounding box center [591, 48] width 154 height 19
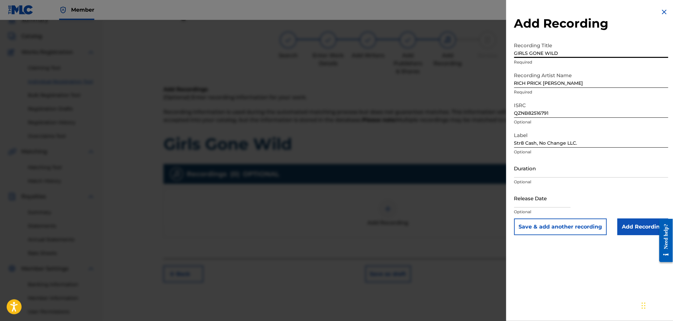
type input "GIRLS GONE WILD"
click at [629, 229] on input "Add Recording" at bounding box center [643, 226] width 51 height 17
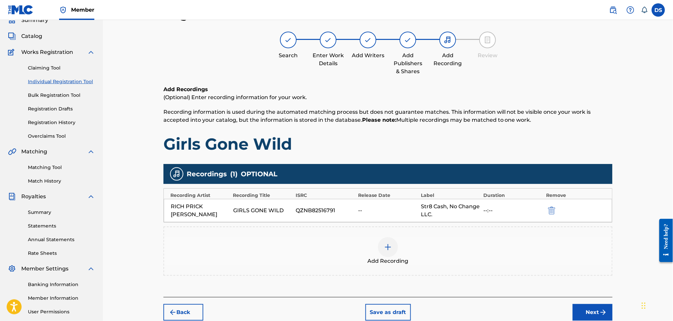
click at [639, 216] on div "Register Work Search Enter Work Details Add Writers Add Publishers & Shares Add…" at bounding box center [388, 170] width 570 height 360
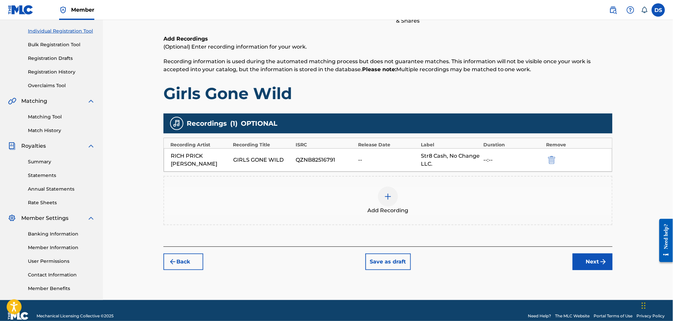
scroll to position [91, 0]
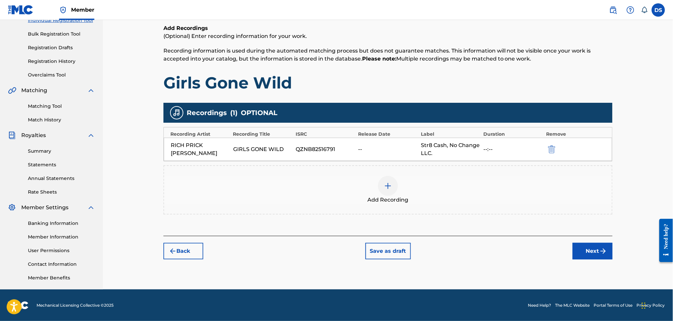
click at [589, 249] on button "Next" at bounding box center [593, 251] width 40 height 17
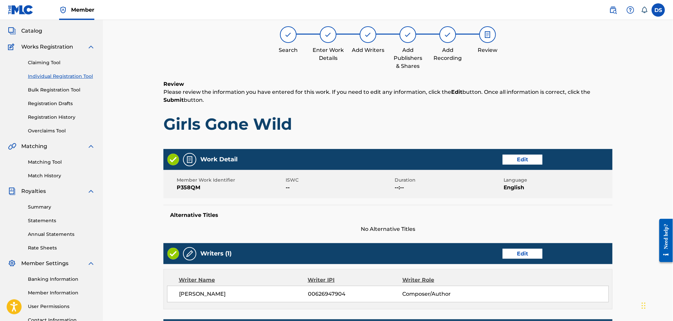
scroll to position [30, 0]
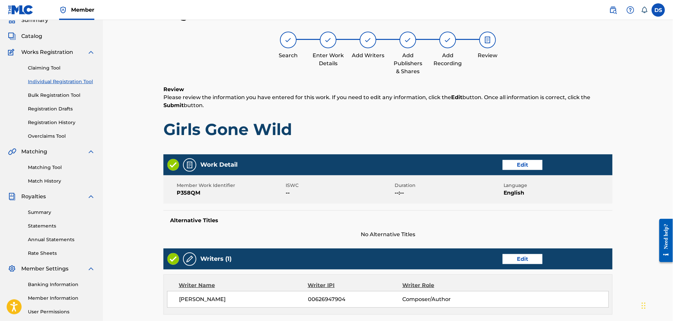
click at [641, 227] on div "Register Work Search Enter Work Details Add Writers Add Publishers & Shares Add…" at bounding box center [388, 245] width 570 height 510
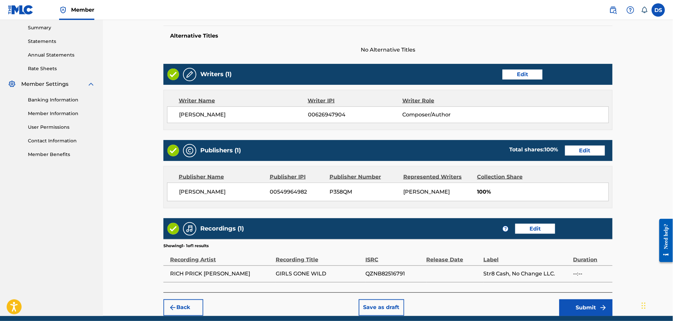
scroll to position [242, 0]
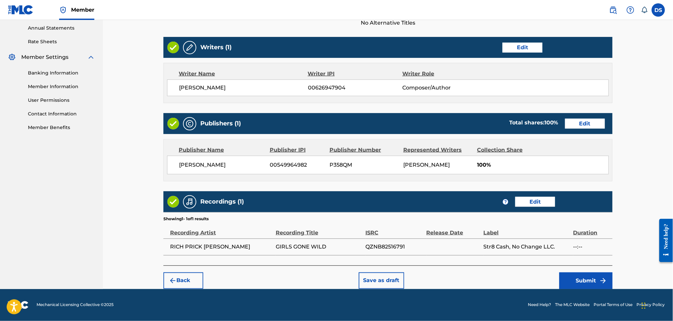
click at [575, 279] on button "Submit" at bounding box center [585, 280] width 53 height 17
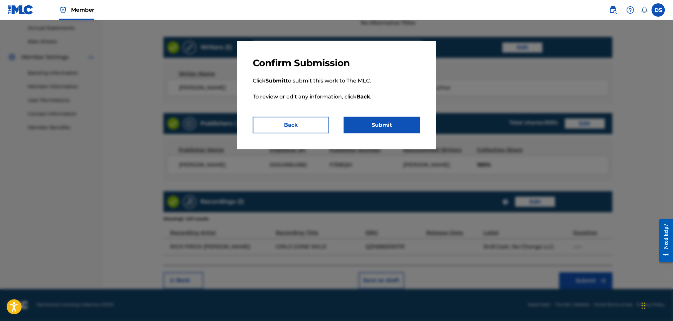
click at [382, 125] on button "Submit" at bounding box center [382, 125] width 76 height 17
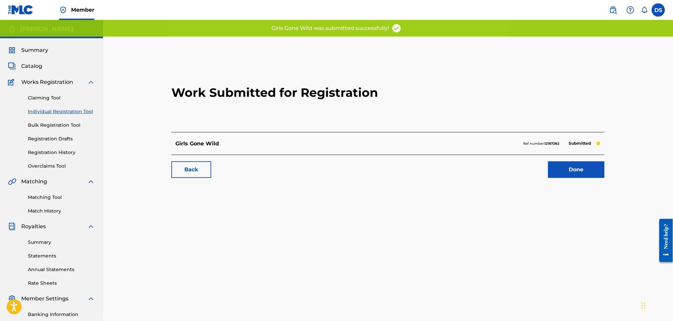
click at [557, 171] on link "Done" at bounding box center [576, 169] width 56 height 17
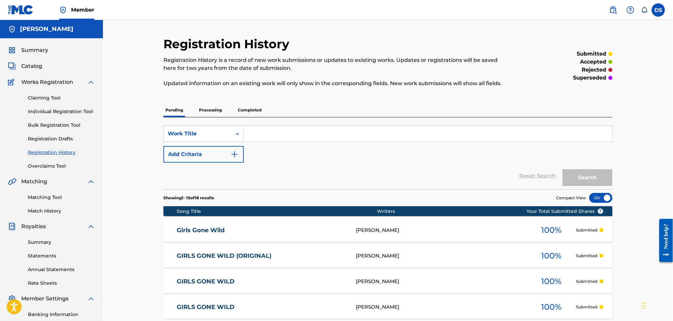
click at [298, 130] on input "Search Form" at bounding box center [428, 134] width 368 height 16
drag, startPoint x: 298, startPoint y: 130, endPoint x: 232, endPoint y: 253, distance: 140.2
click at [232, 253] on link "GIRLS GONE WILD (ORIGINAL)" at bounding box center [262, 256] width 170 height 8
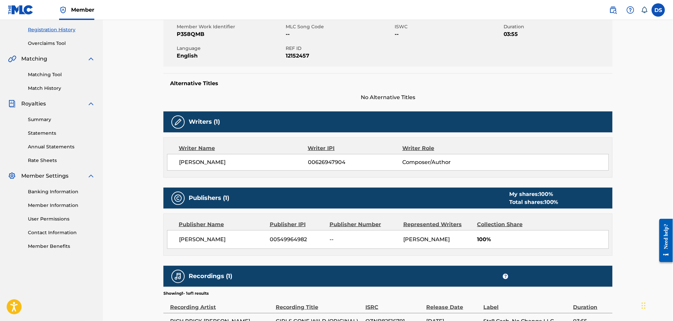
scroll to position [124, 0]
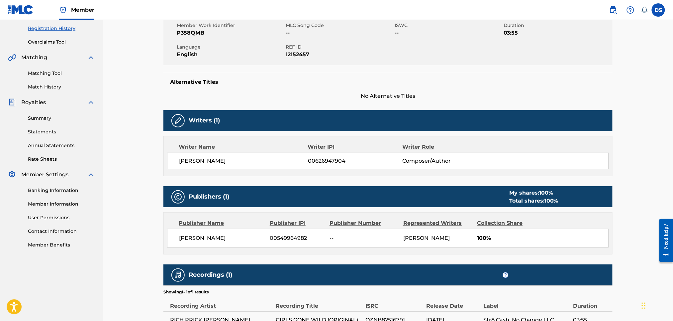
click at [45, 85] on link "Match History" at bounding box center [61, 86] width 67 height 7
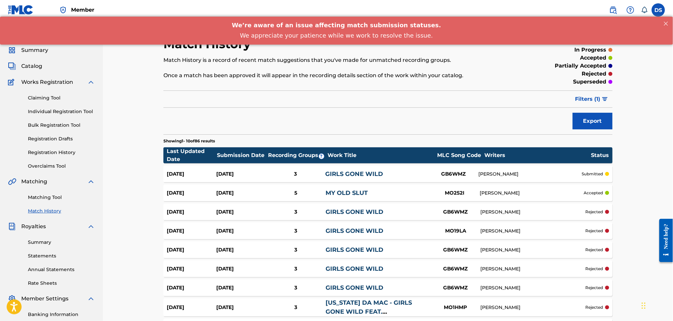
click at [45, 153] on link "Registration History" at bounding box center [61, 152] width 67 height 7
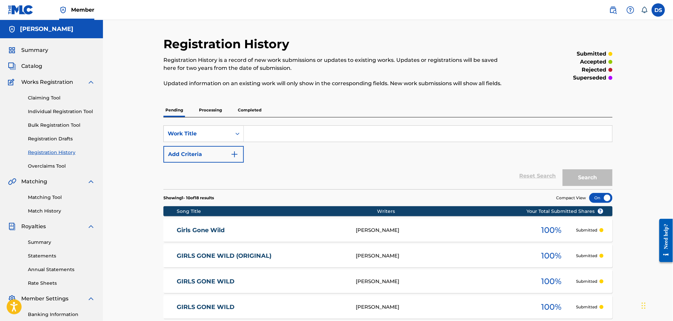
click at [277, 132] on input "Search Form" at bounding box center [428, 134] width 368 height 16
click at [610, 146] on div "SearchWithCriteriaf2ffdd96-cee0-4f4a-9795-82926683ae30 Work Title Add Criteria" at bounding box center [387, 143] width 449 height 37
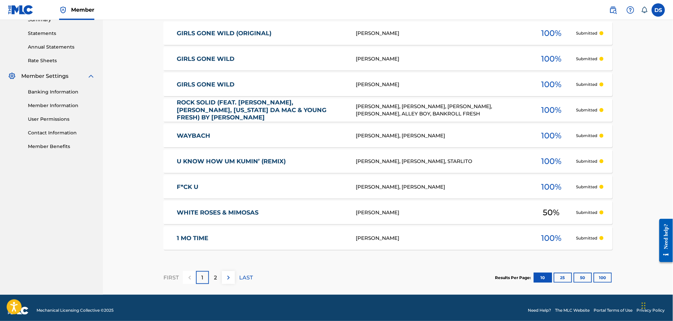
scroll to position [228, 0]
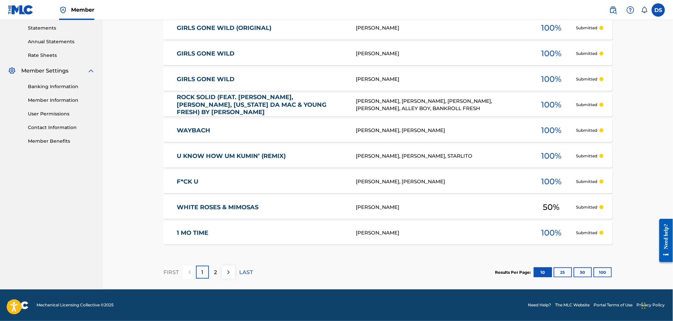
click at [199, 232] on link "1 MO TIME" at bounding box center [262, 233] width 170 height 8
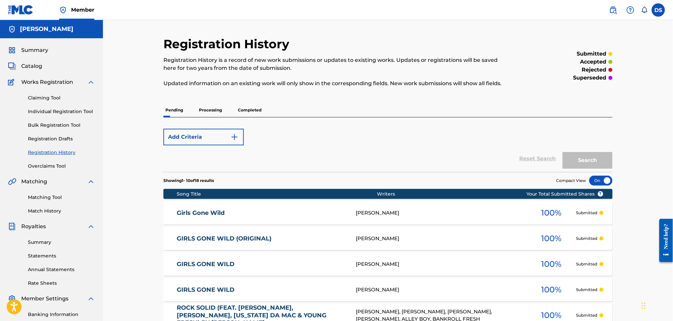
scroll to position [210, 0]
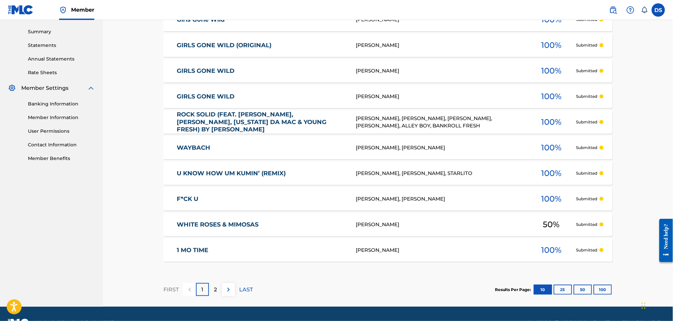
click at [243, 290] on p "LAST" at bounding box center [246, 289] width 14 height 8
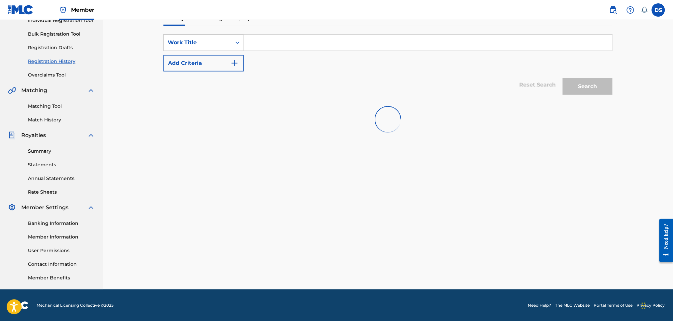
scroll to position [177, 0]
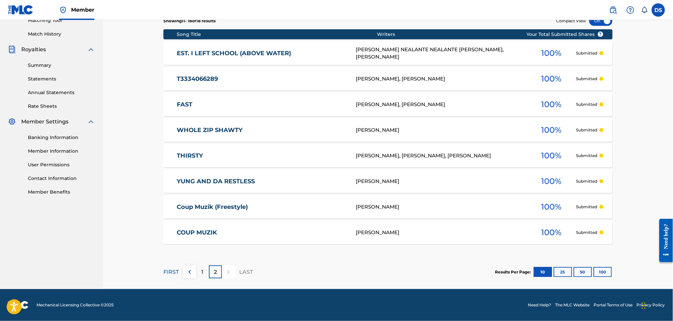
click at [387, 155] on div "DREKIA GLENN, KENNETH SMITH JR., DAVID SMITH" at bounding box center [441, 156] width 171 height 8
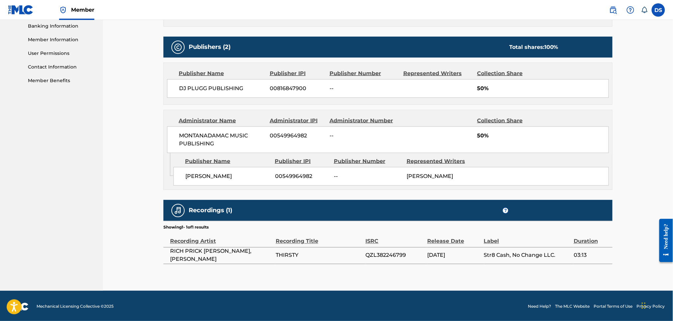
scroll to position [290, 0]
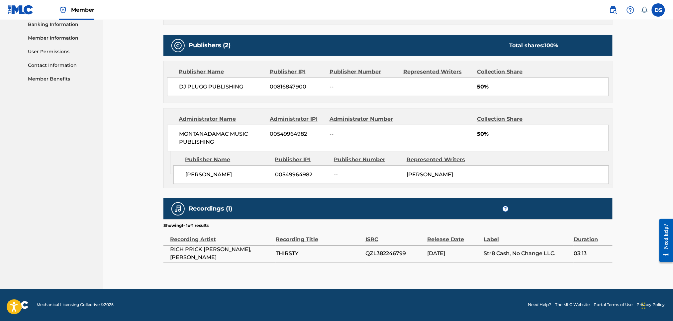
scroll to position [177, 0]
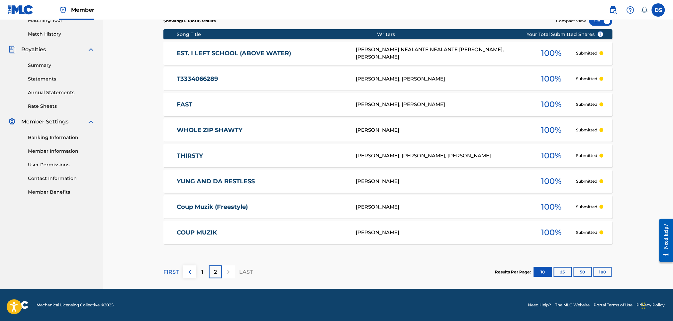
click at [200, 53] on link "EST. I LEFT SCHOOL (ABOVE WATER)" at bounding box center [262, 53] width 170 height 8
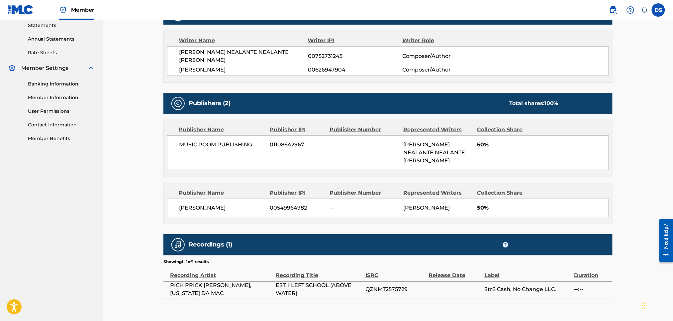
scroll to position [251, 0]
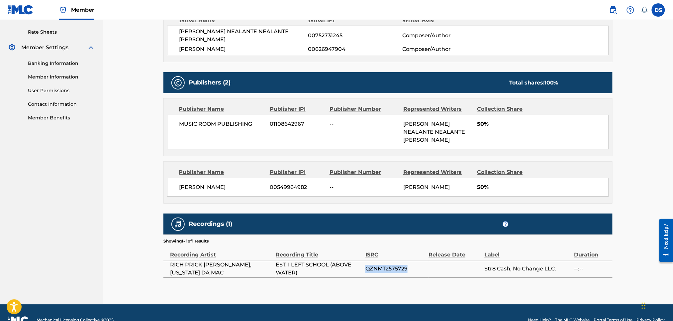
drag, startPoint x: 410, startPoint y: 252, endPoint x: 362, endPoint y: 254, distance: 47.9
click at [362, 260] on tr "RICH PRICK TANA, MONTANA DA MAC EST. I LEFT SCHOOL (ABOVE WATER) QZNMT2575729 S…" at bounding box center [387, 268] width 449 height 17
copy tr "QZNMT2575729"
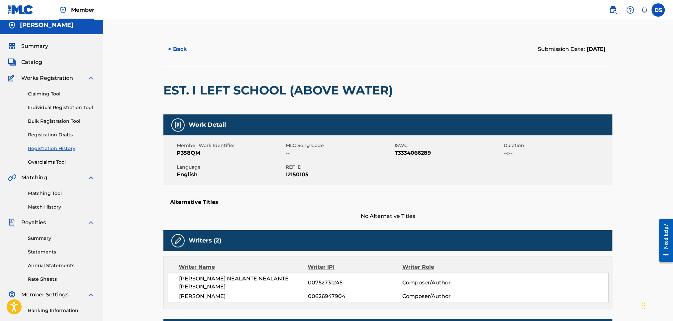
scroll to position [0, 0]
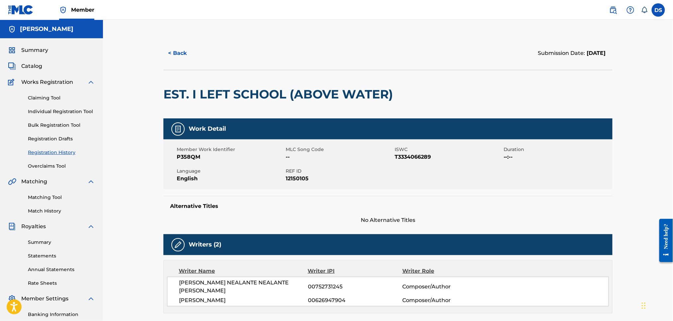
click at [44, 196] on link "Matching Tool" at bounding box center [61, 197] width 67 height 7
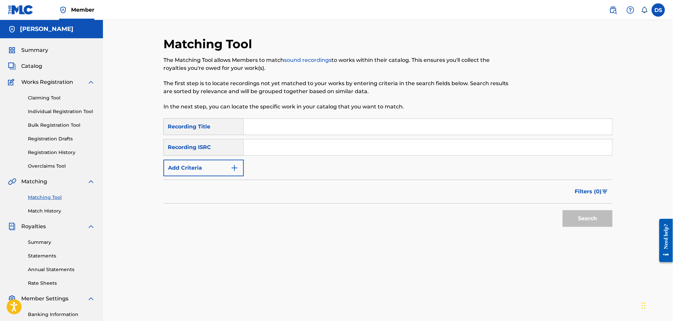
click at [259, 147] on input "Search Form" at bounding box center [428, 147] width 368 height 16
paste input "QZNMT2575729"
type input "QZNMT2575729"
click at [251, 125] on input "Search Form" at bounding box center [428, 127] width 368 height 16
type input "EST. I LEFT SCHOOL"
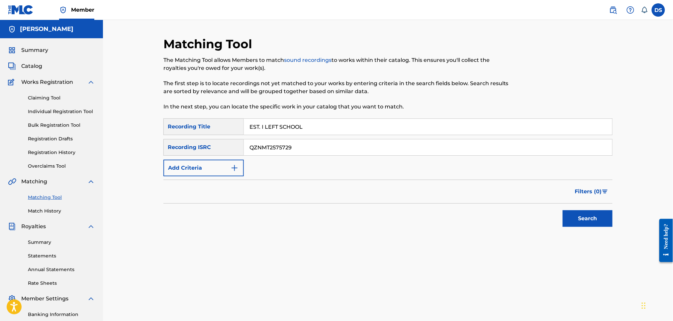
click at [583, 217] on button "Search" at bounding box center [588, 218] width 50 height 17
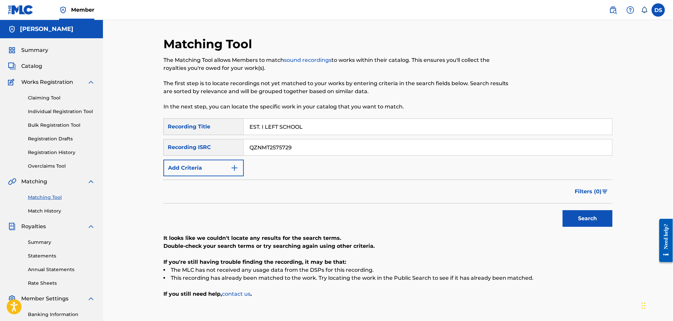
click at [583, 221] on button "Search" at bounding box center [588, 218] width 50 height 17
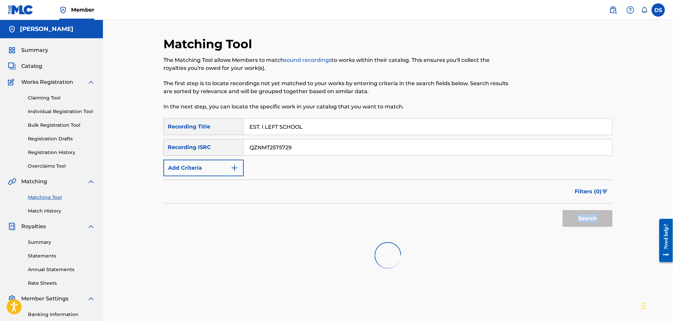
click at [583, 221] on div "Search" at bounding box center [585, 216] width 53 height 27
click at [583, 221] on button "Search" at bounding box center [588, 218] width 50 height 17
click at [583, 221] on div "Search" at bounding box center [585, 216] width 53 height 27
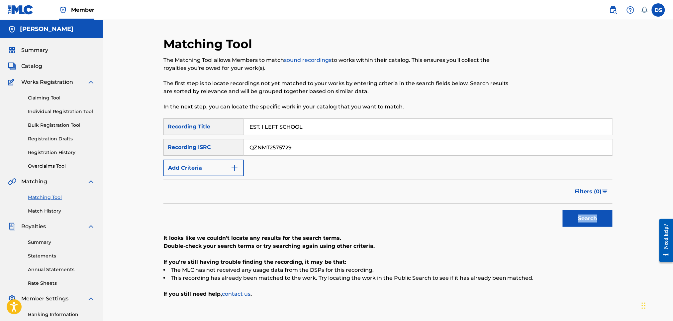
click at [583, 221] on button "Search" at bounding box center [588, 218] width 50 height 17
click at [583, 221] on div "Search" at bounding box center [585, 216] width 53 height 27
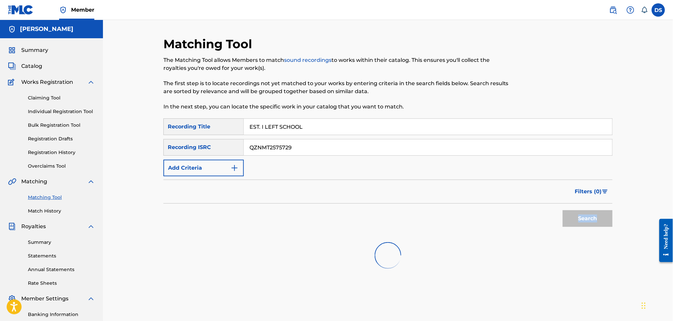
click at [583, 221] on div "Search" at bounding box center [585, 216] width 53 height 27
click at [583, 221] on button "Search" at bounding box center [588, 218] width 50 height 17
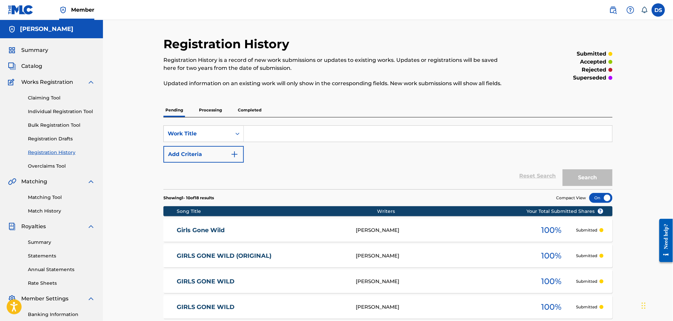
click at [49, 210] on link "Match History" at bounding box center [61, 210] width 67 height 7
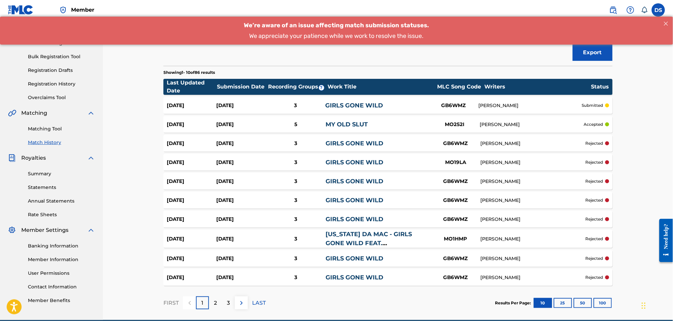
scroll to position [71, 0]
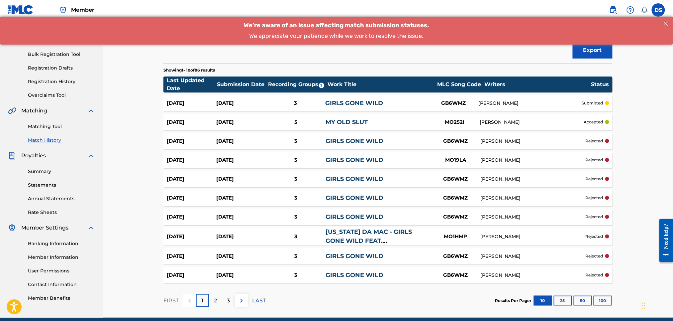
click at [227, 301] on p "3" at bounding box center [228, 300] width 3 height 8
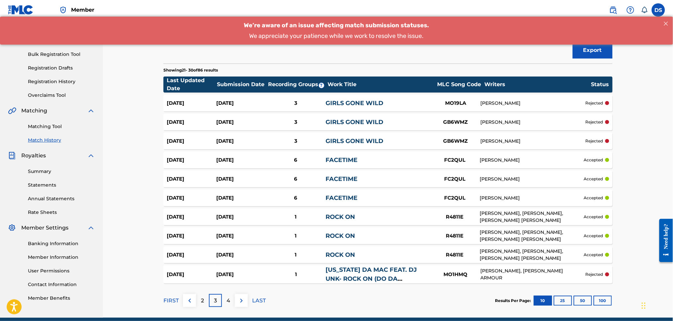
click at [227, 301] on p "4" at bounding box center [229, 300] width 4 height 8
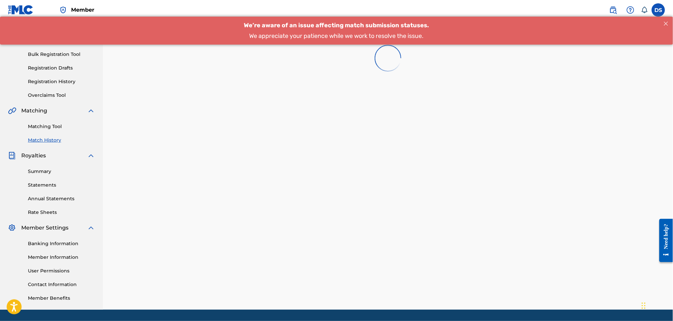
click at [226, 301] on div "Match History Match History is a record of recent match suggestions that you've…" at bounding box center [387, 138] width 465 height 344
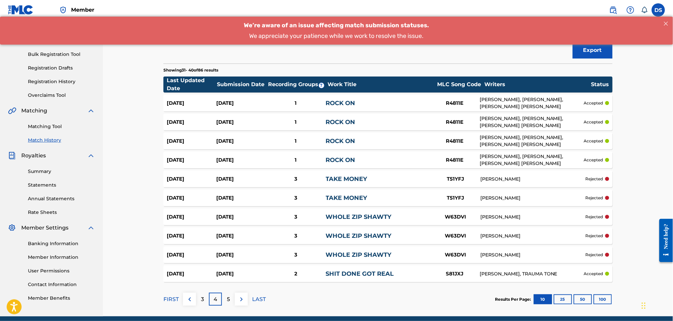
click at [227, 301] on p "5" at bounding box center [228, 299] width 3 height 8
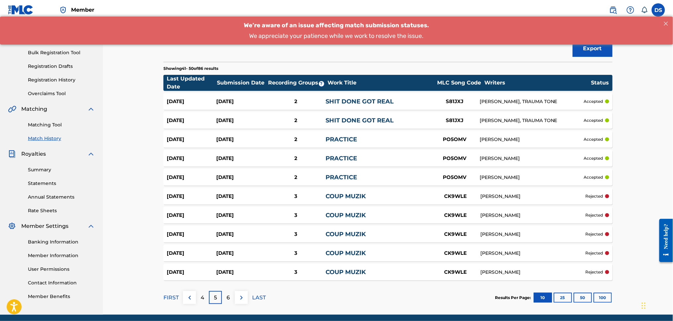
scroll to position [72, 0]
click at [227, 301] on p "6" at bounding box center [228, 298] width 3 height 8
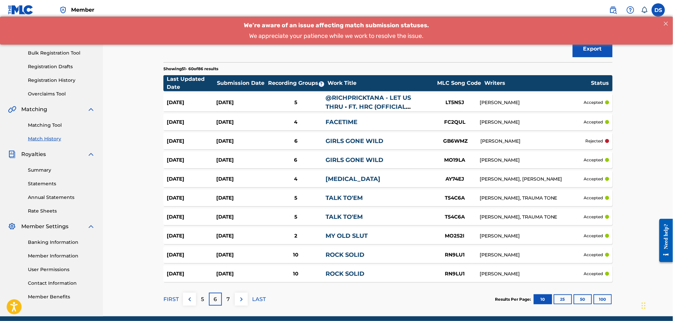
click at [227, 301] on p "7" at bounding box center [228, 299] width 3 height 8
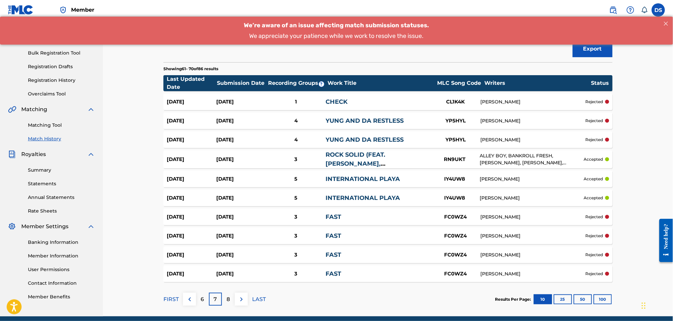
click at [227, 301] on p "8" at bounding box center [228, 299] width 3 height 8
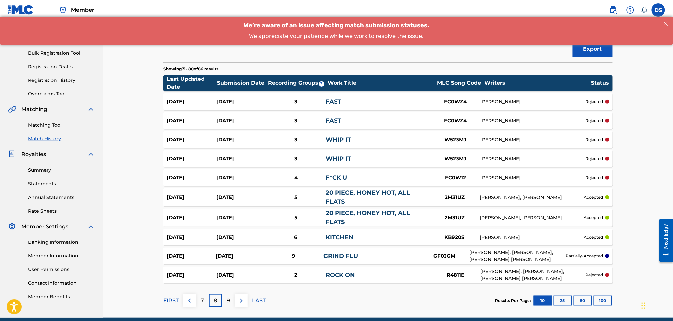
click at [202, 299] on p "7" at bounding box center [202, 300] width 3 height 8
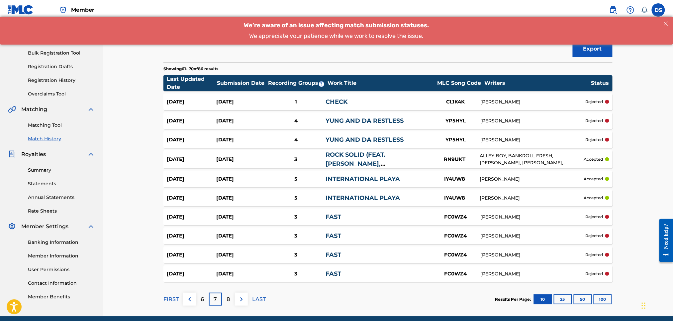
click at [202, 299] on p "6" at bounding box center [202, 299] width 3 height 8
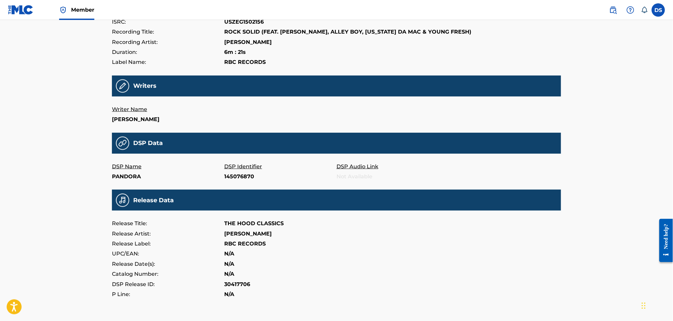
scroll to position [148, 0]
